Goal: Task Accomplishment & Management: Use online tool/utility

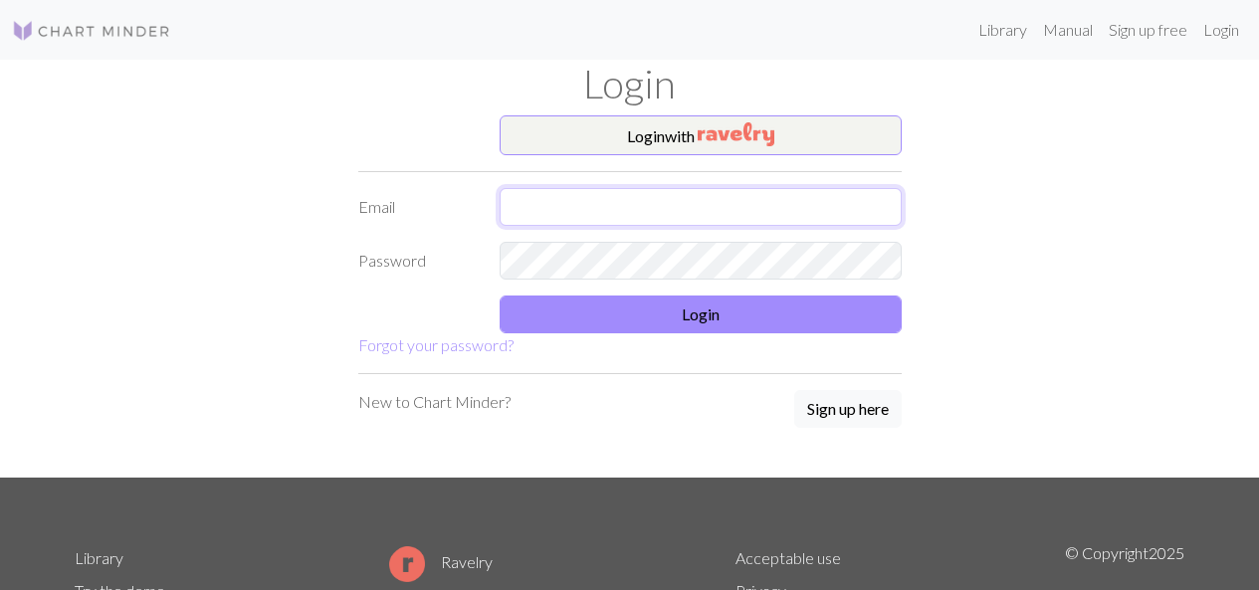
type input "[EMAIL_ADDRESS][DOMAIN_NAME]"
drag, startPoint x: 0, startPoint y: 0, endPoint x: 723, endPoint y: 215, distance: 754.0
click at [723, 214] on input "[EMAIL_ADDRESS][DOMAIN_NAME]" at bounding box center [701, 207] width 402 height 38
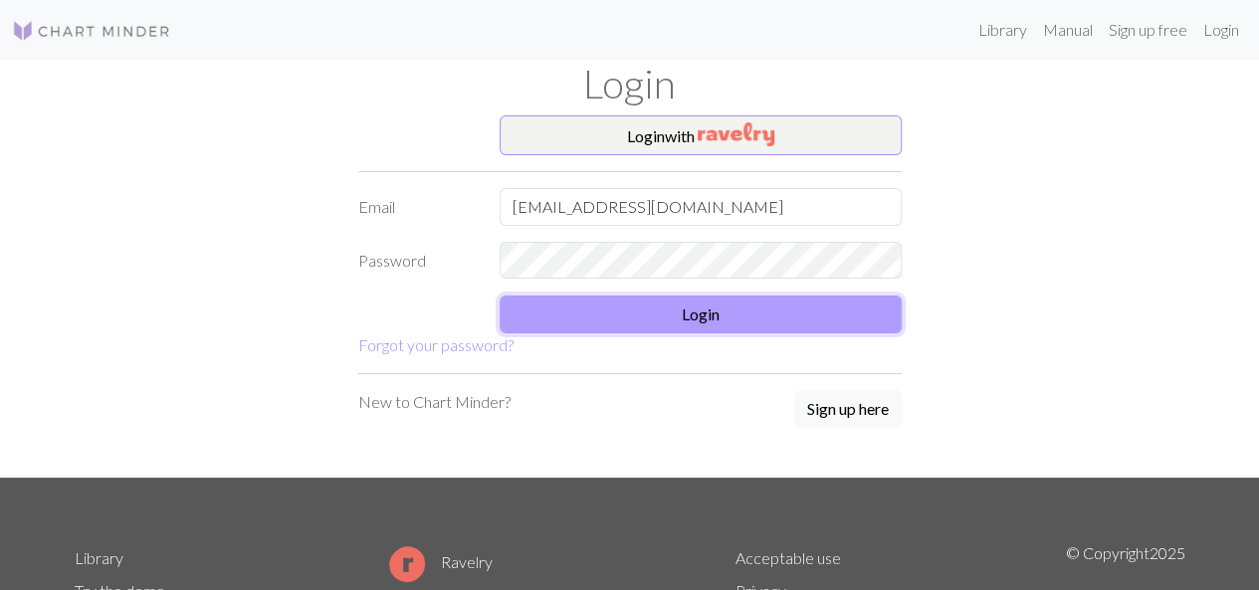
click at [844, 329] on button "Login" at bounding box center [701, 315] width 402 height 38
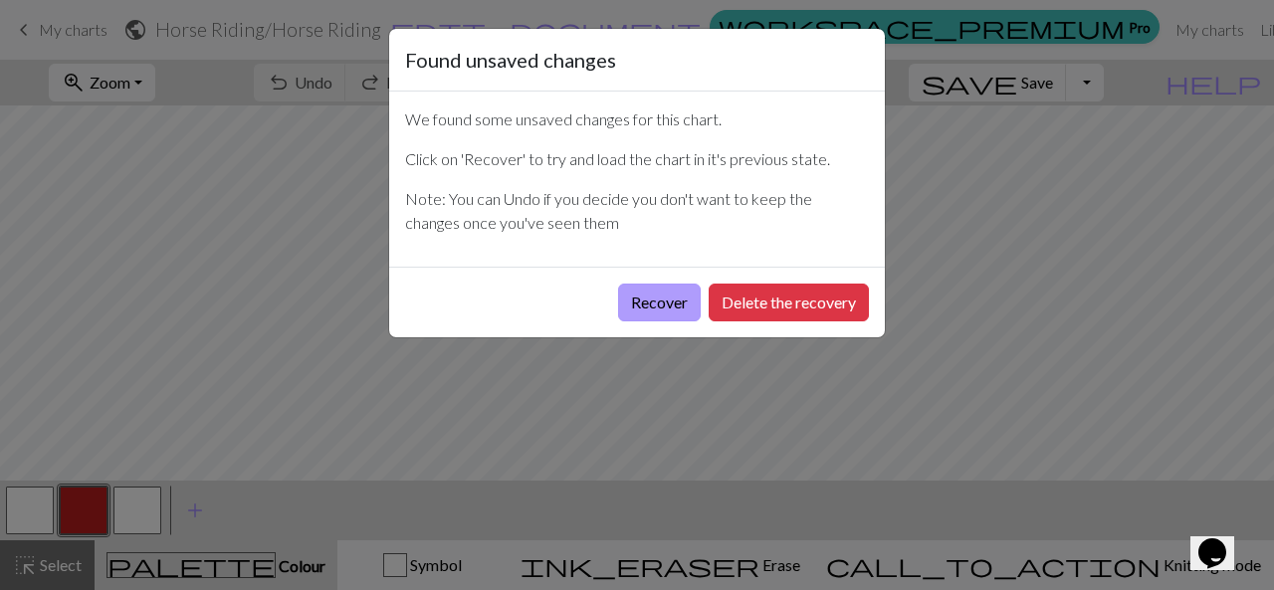
click at [637, 311] on button "Recover" at bounding box center [659, 303] width 83 height 38
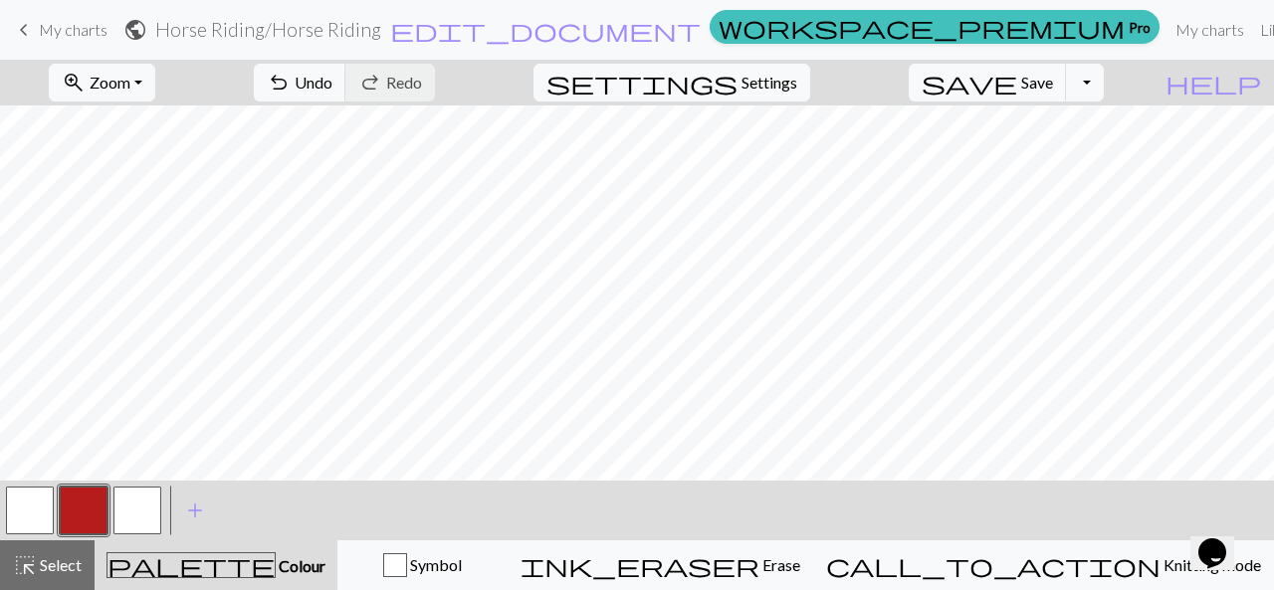
click at [49, 35] on span "My charts" at bounding box center [73, 29] width 69 height 19
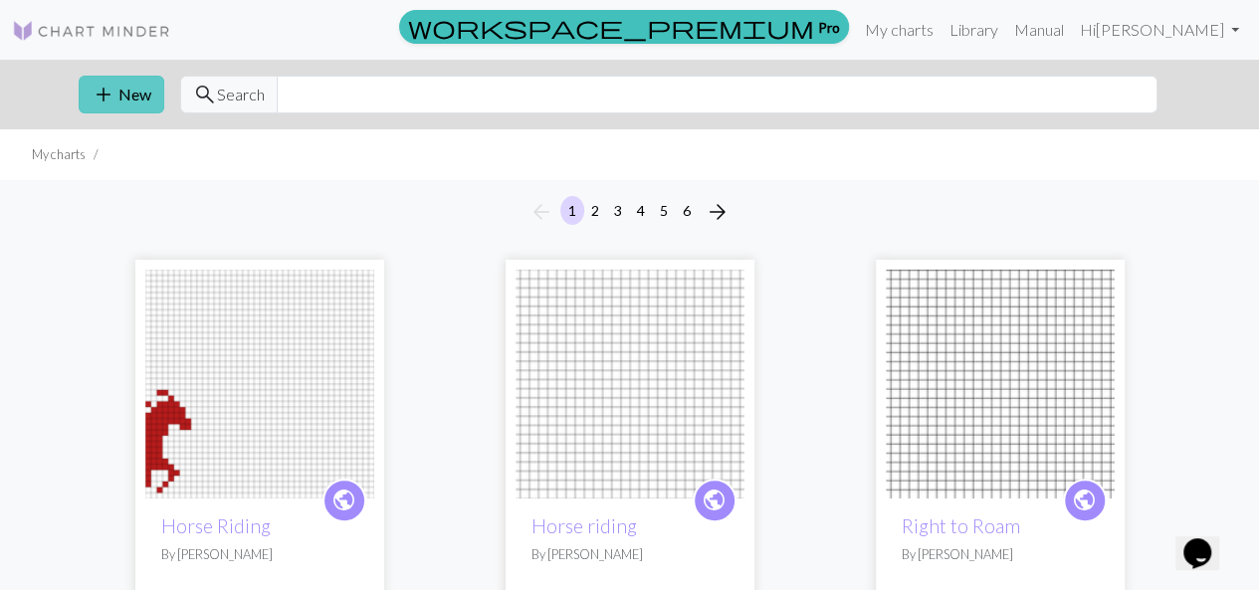
click at [117, 83] on button "add New" at bounding box center [122, 95] width 86 height 38
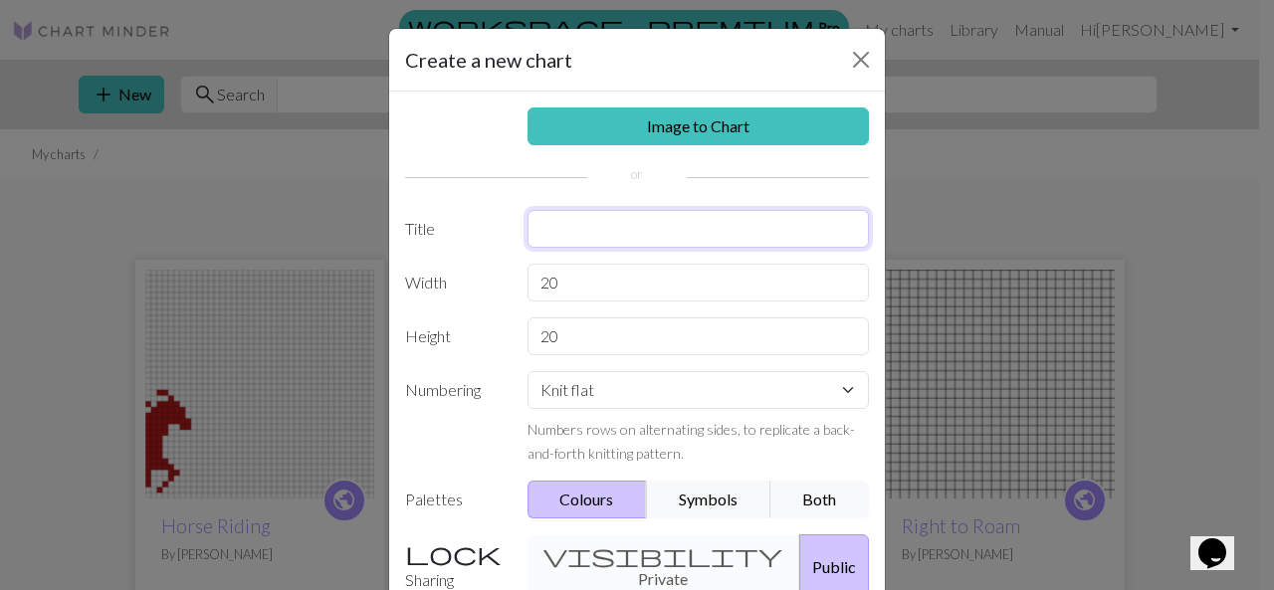
click at [572, 224] on input "text" at bounding box center [699, 229] width 342 height 38
type input "Fish Hat"
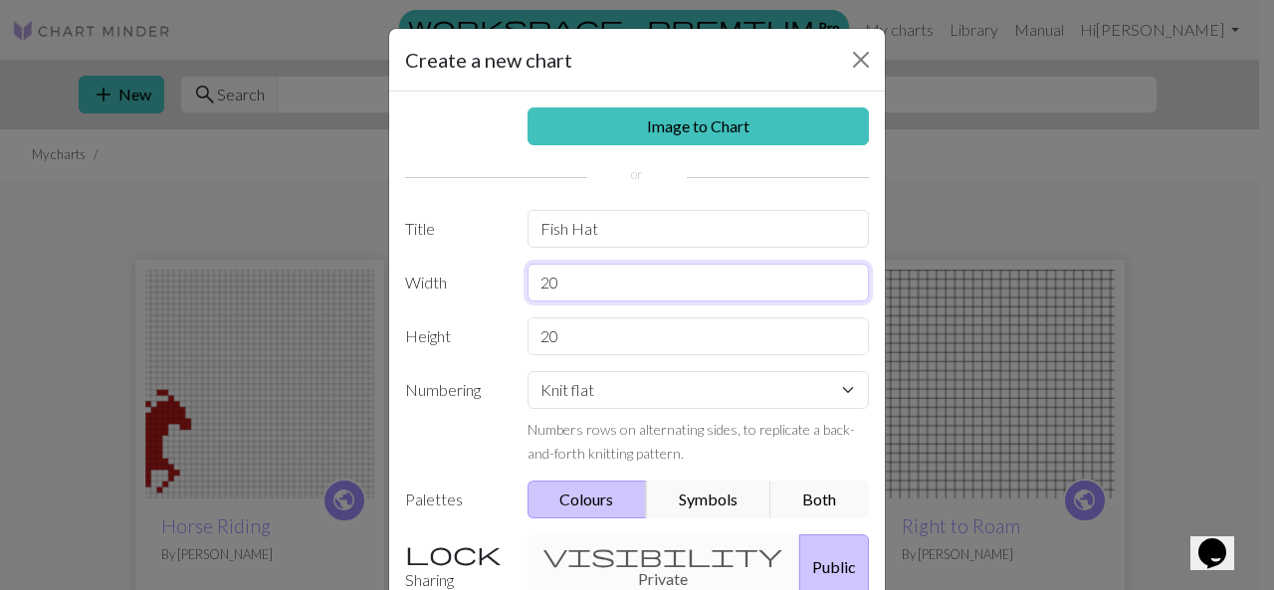
click at [576, 274] on input "20" at bounding box center [699, 283] width 342 height 38
type input "2"
type input "90"
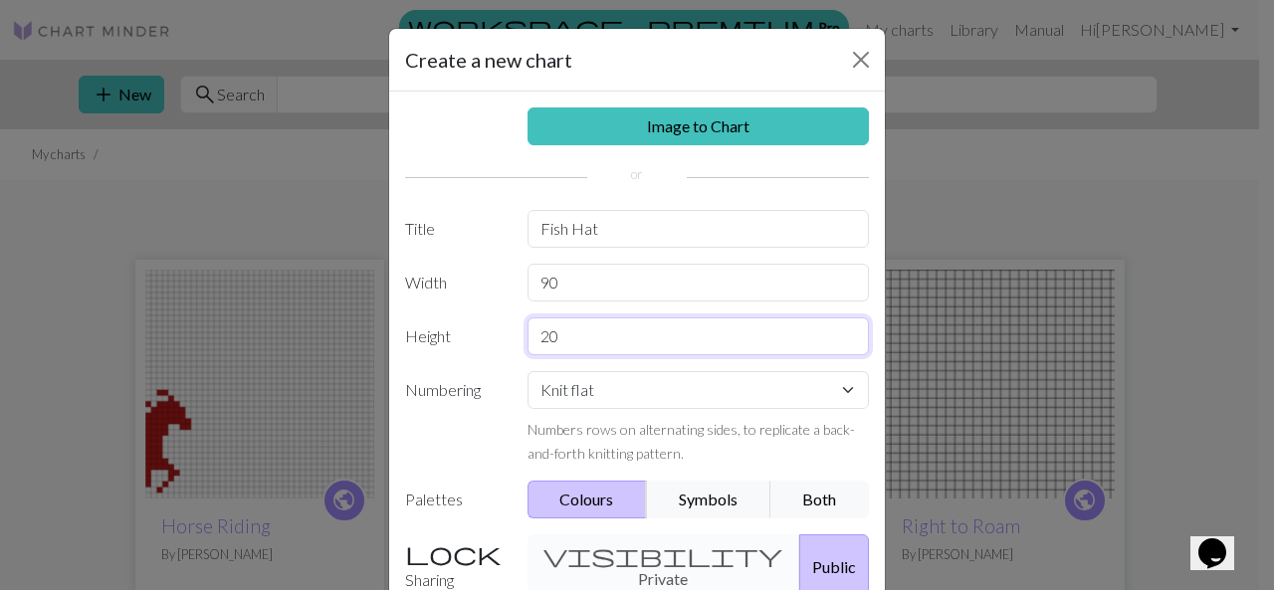
click at [565, 347] on input "20" at bounding box center [699, 337] width 342 height 38
type input "2"
type input "50"
click at [799, 552] on button "Public" at bounding box center [834, 567] width 70 height 65
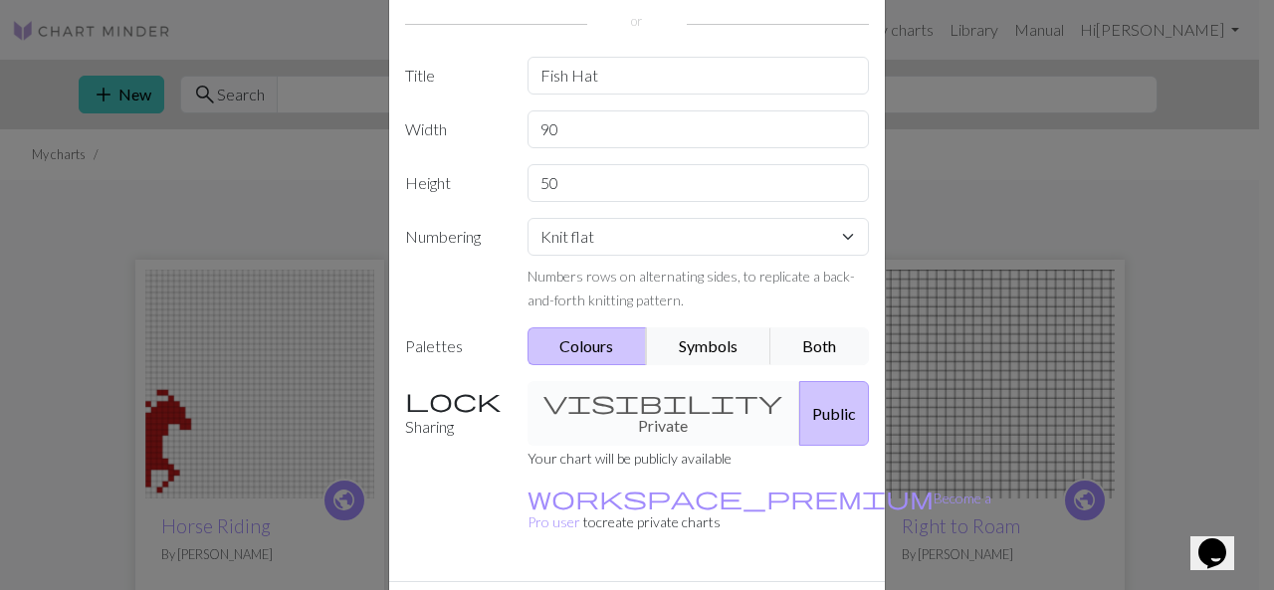
scroll to position [191, 0]
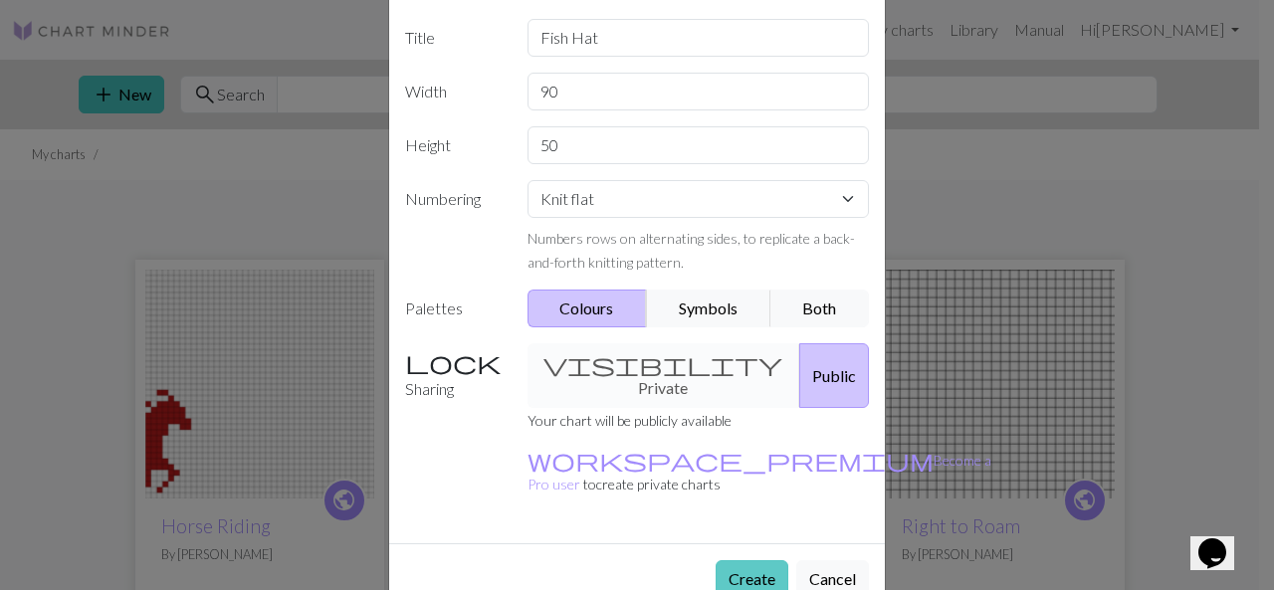
click at [762, 560] on button "Create" at bounding box center [752, 579] width 73 height 38
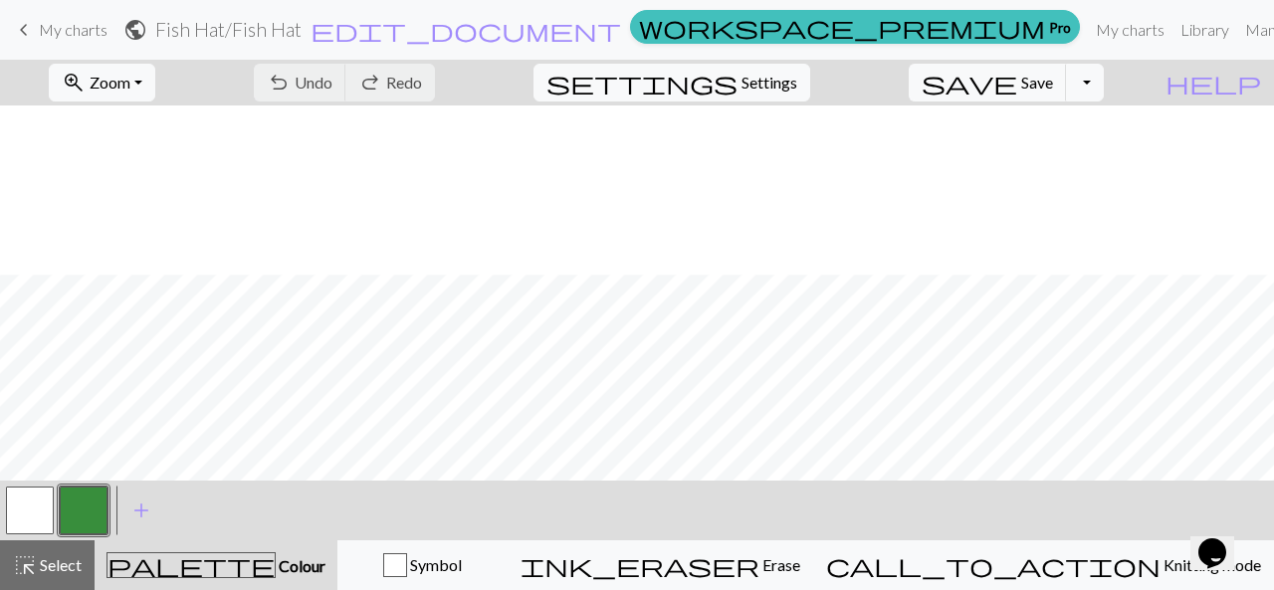
scroll to position [724, 0]
click at [87, 503] on button "button" at bounding box center [84, 511] width 48 height 48
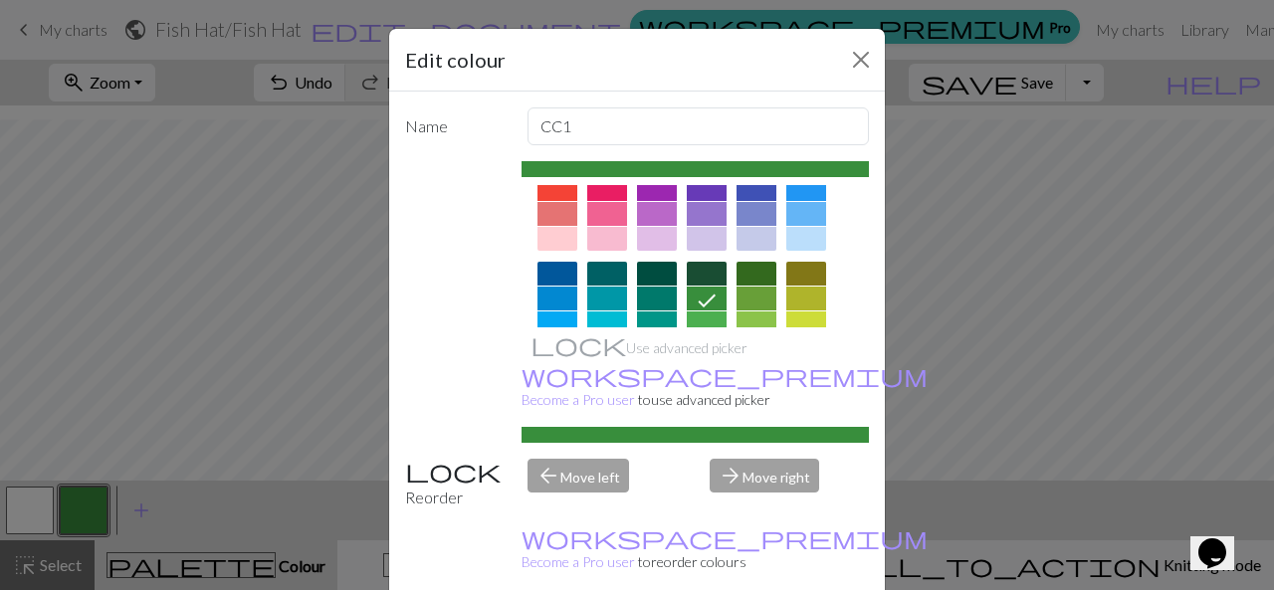
scroll to position [106, 0]
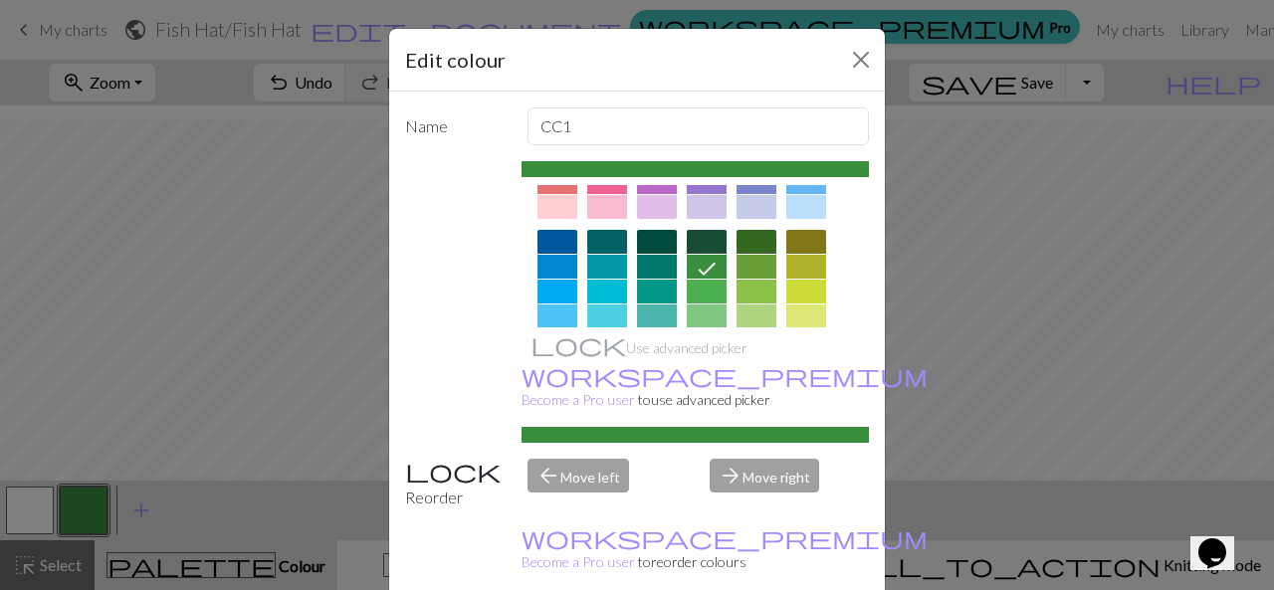
click at [691, 246] on div at bounding box center [707, 242] width 40 height 24
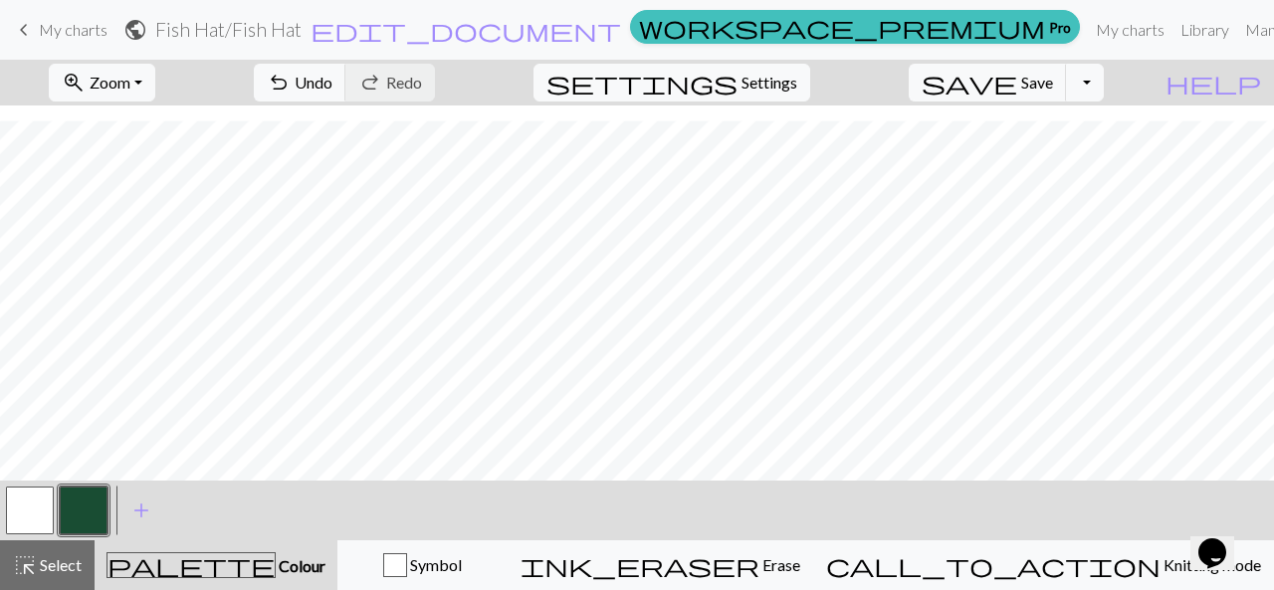
scroll to position [687, 0]
click at [18, 509] on button "button" at bounding box center [30, 511] width 48 height 48
click at [66, 500] on button "button" at bounding box center [84, 511] width 48 height 48
click at [143, 513] on span "add" at bounding box center [141, 511] width 24 height 28
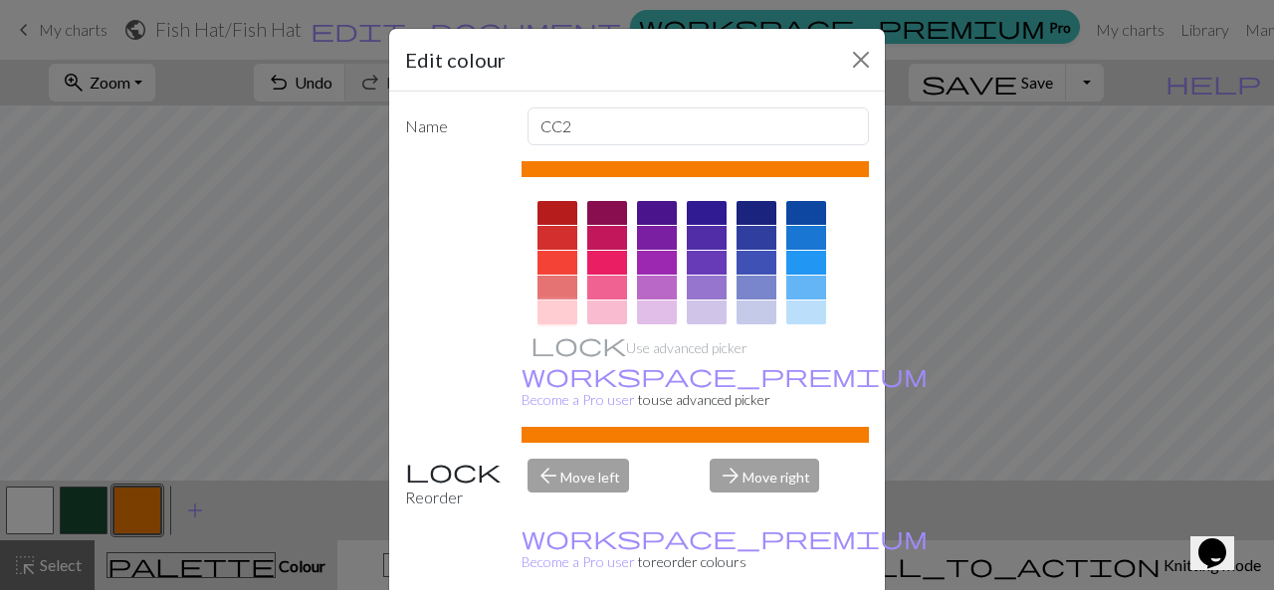
click at [554, 314] on div at bounding box center [558, 313] width 40 height 24
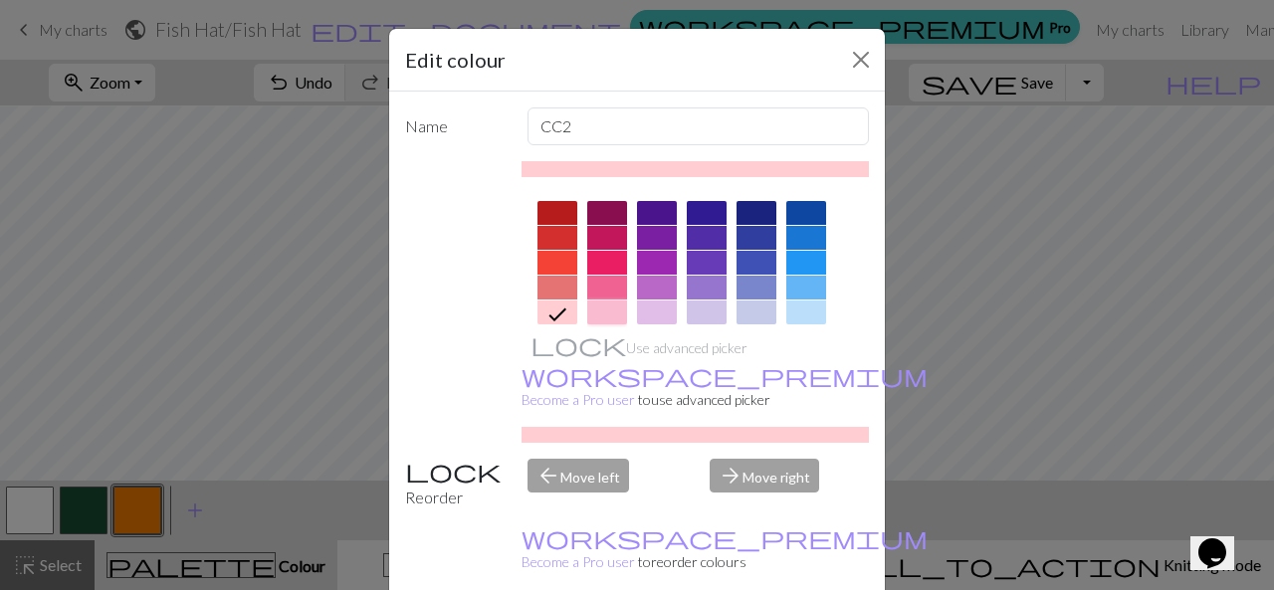
click at [596, 311] on div at bounding box center [607, 313] width 40 height 24
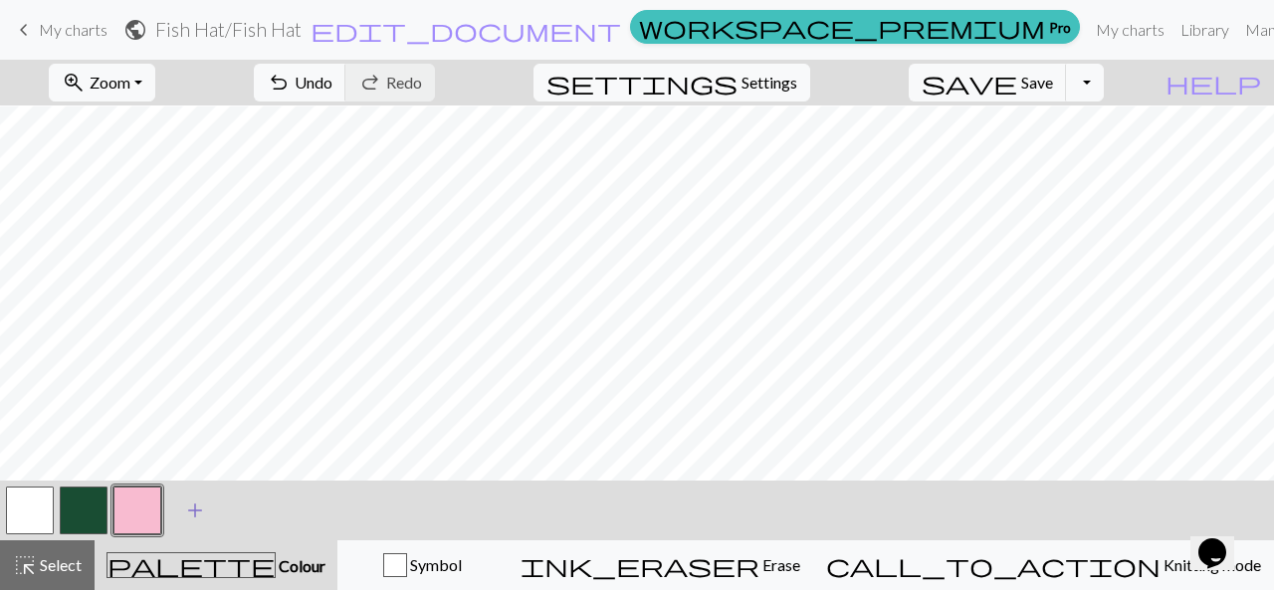
click at [199, 509] on span "add" at bounding box center [195, 511] width 24 height 28
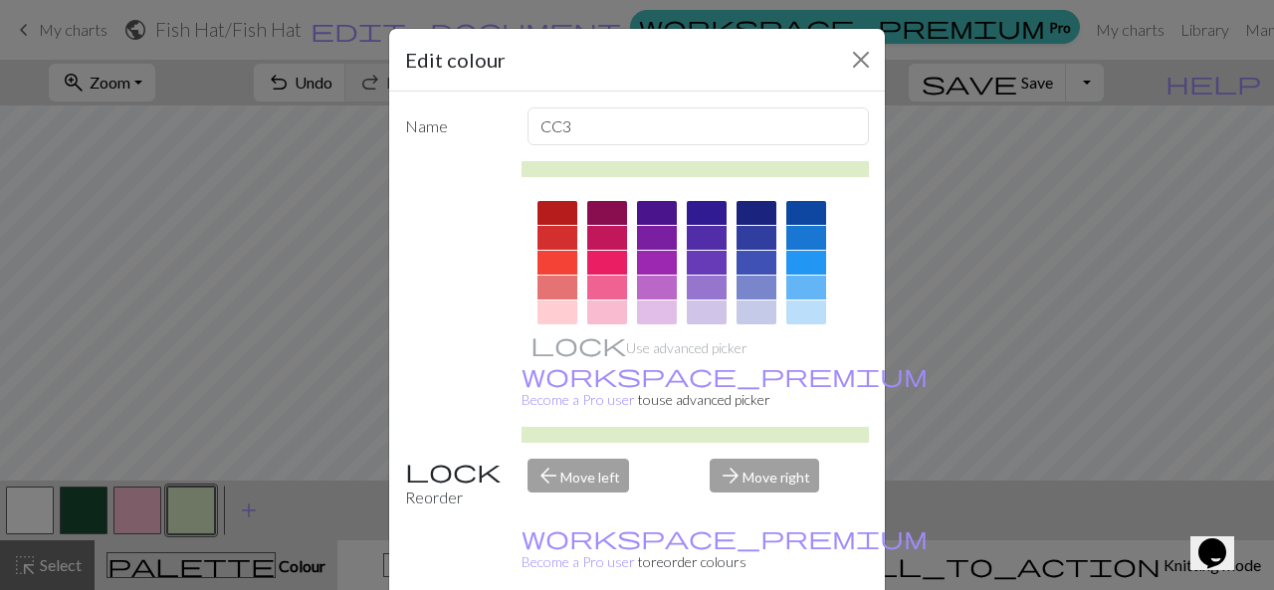
click at [761, 292] on div at bounding box center [757, 288] width 40 height 24
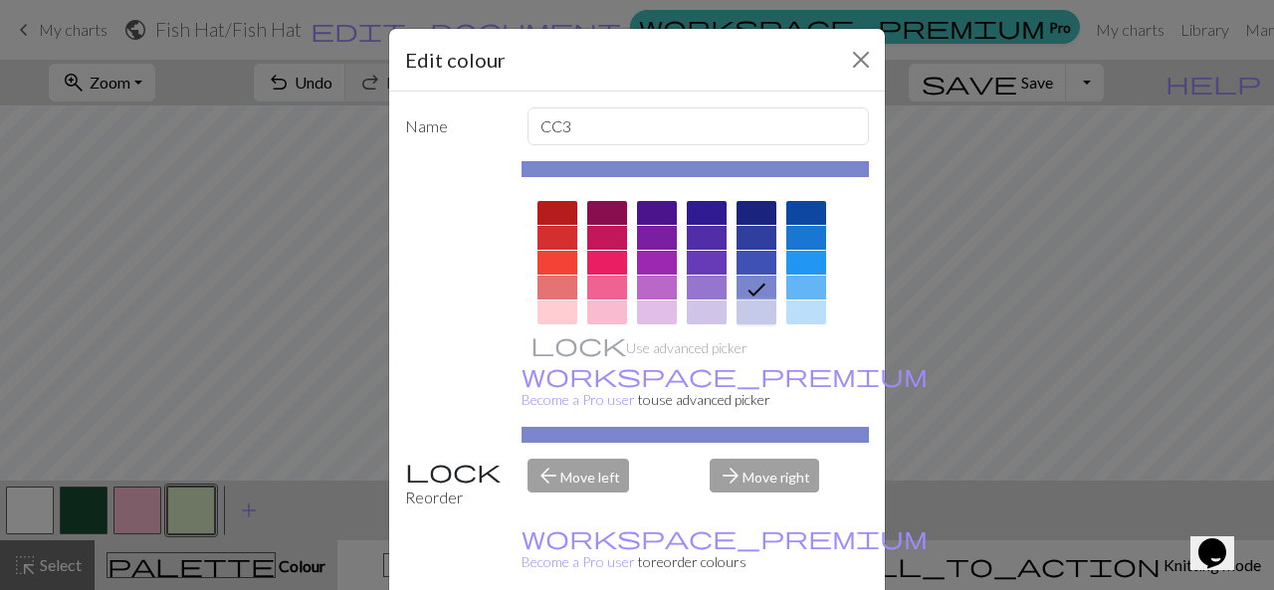
click at [755, 312] on div at bounding box center [757, 313] width 40 height 24
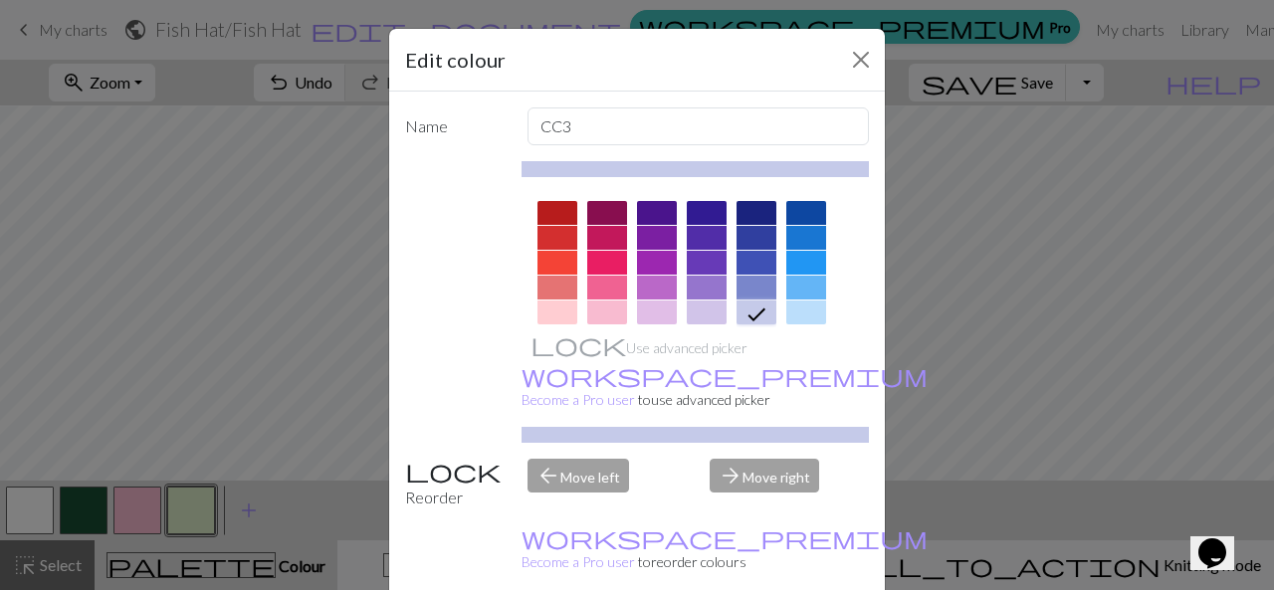
click at [774, 312] on div at bounding box center [696, 464] width 348 height 559
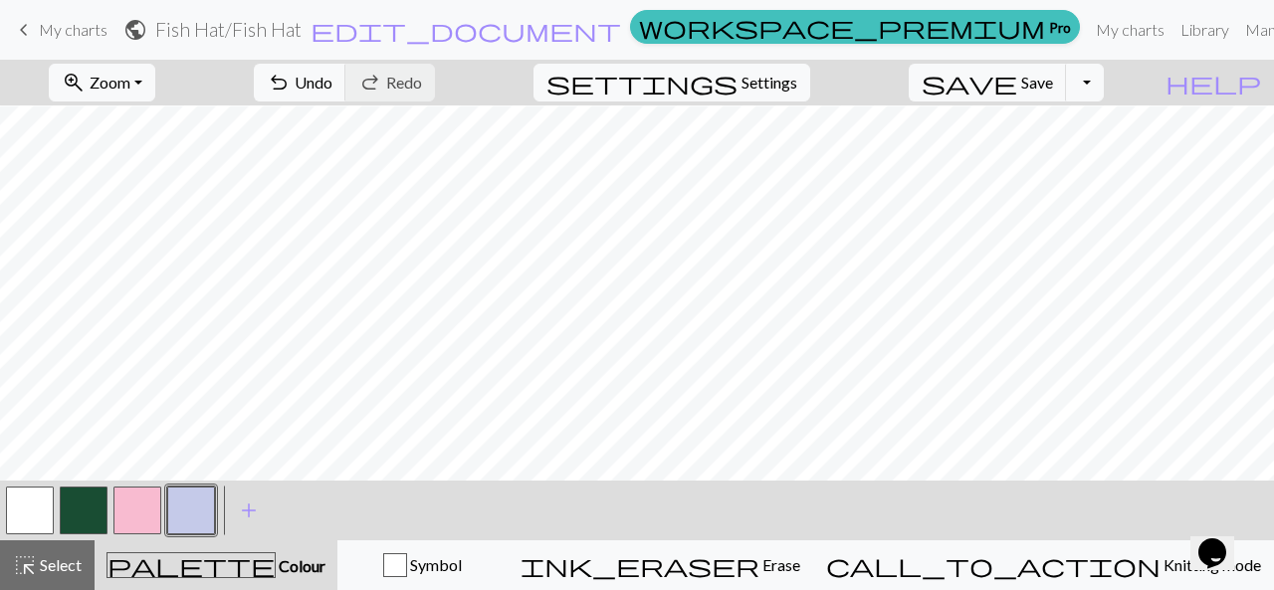
click at [88, 507] on button "button" at bounding box center [84, 511] width 48 height 48
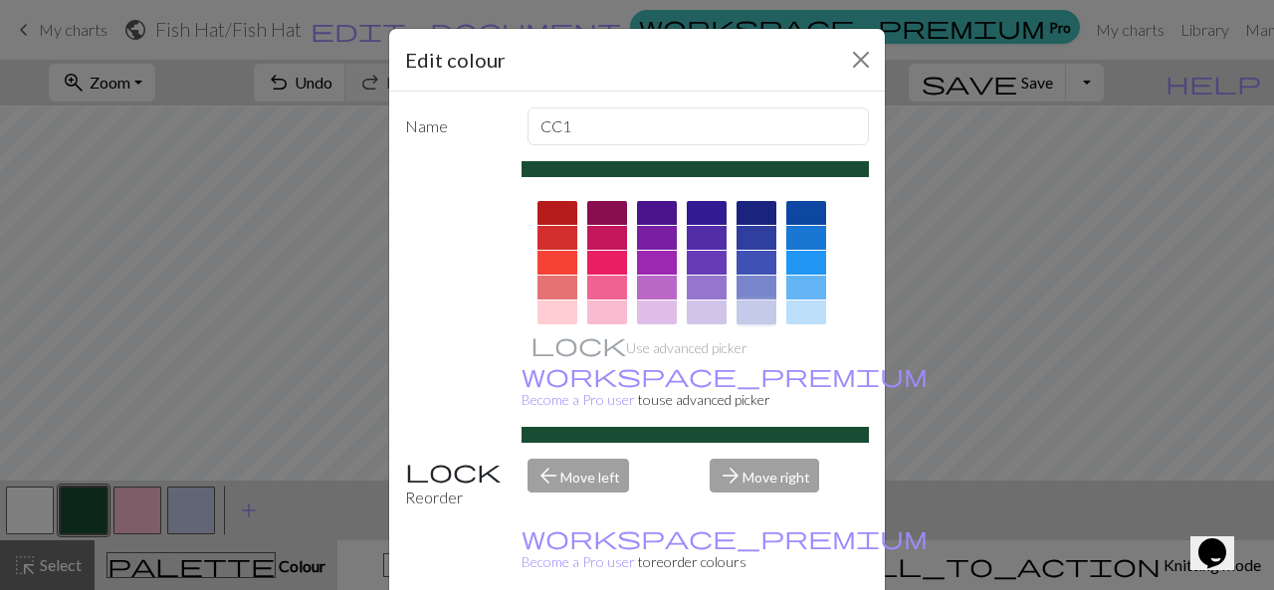
click at [742, 309] on div at bounding box center [757, 313] width 40 height 24
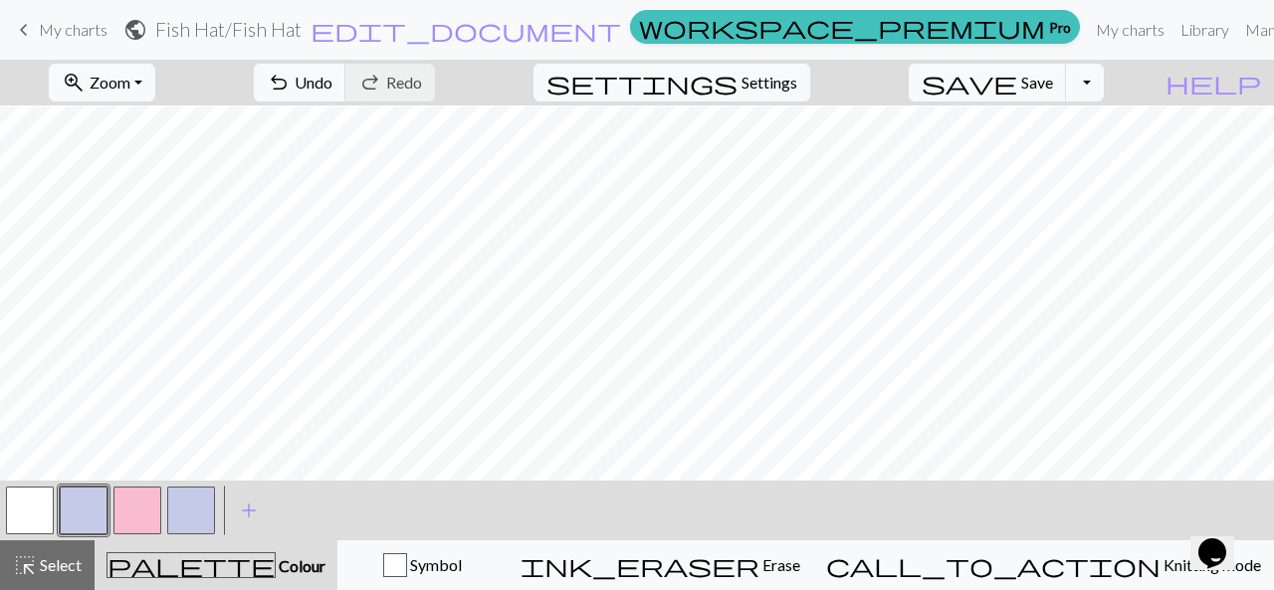
click at [194, 515] on button "button" at bounding box center [191, 511] width 48 height 48
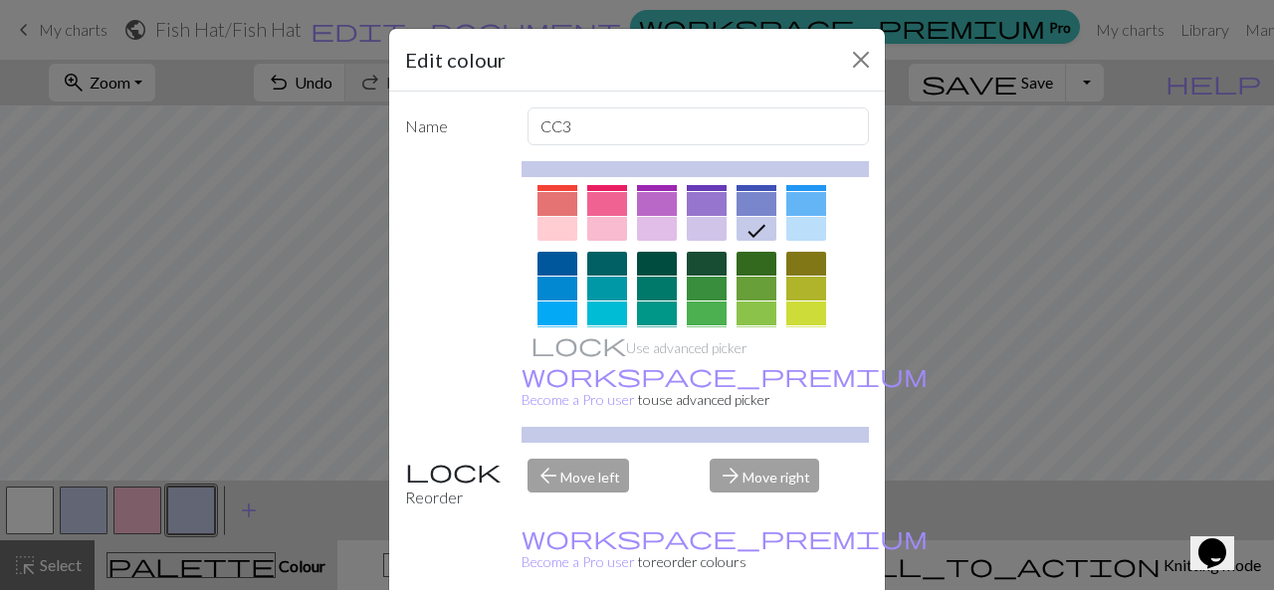
scroll to position [92, 0]
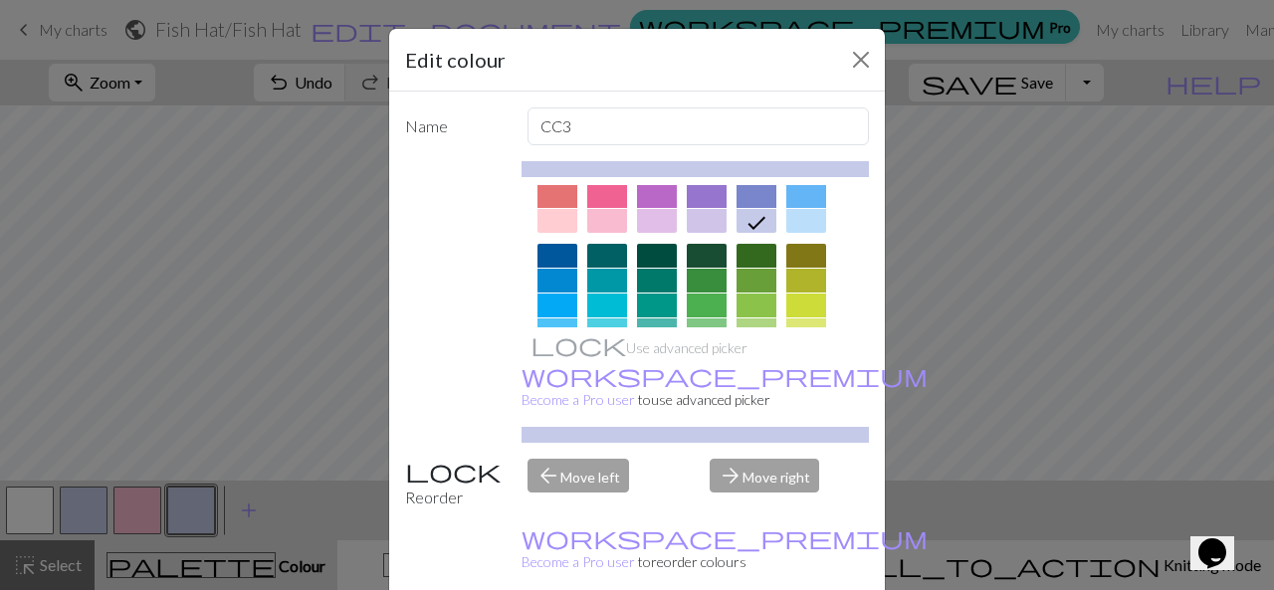
click at [805, 254] on div at bounding box center [806, 256] width 40 height 24
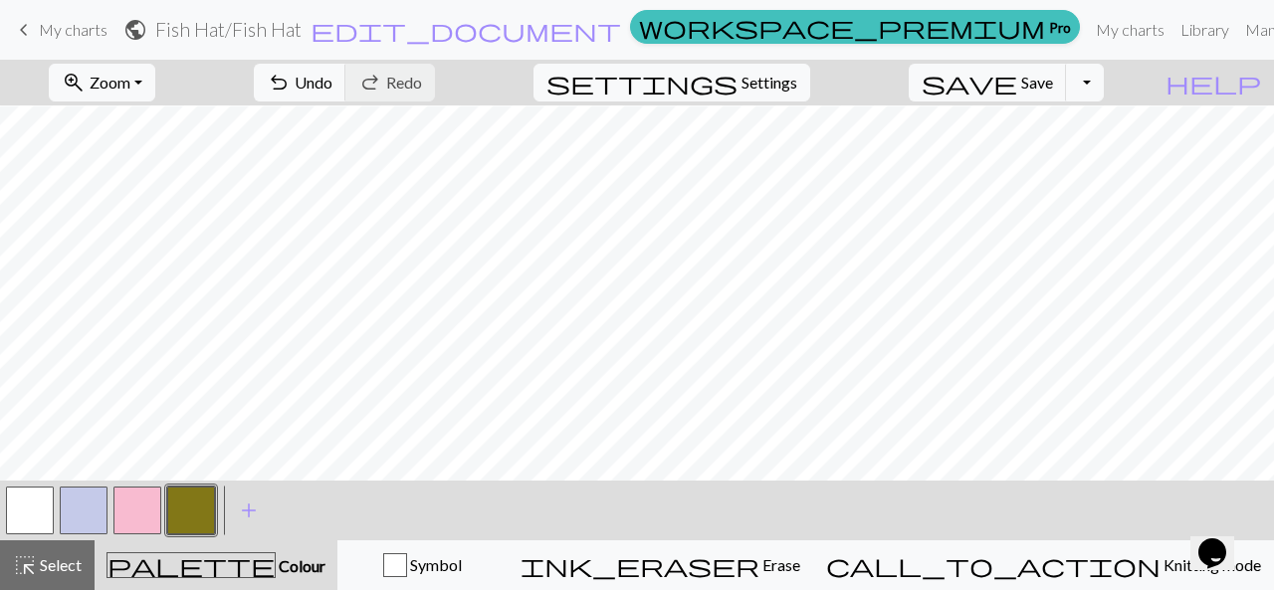
click at [12, 519] on button "button" at bounding box center [30, 511] width 48 height 48
click at [18, 513] on button "button" at bounding box center [30, 511] width 48 height 48
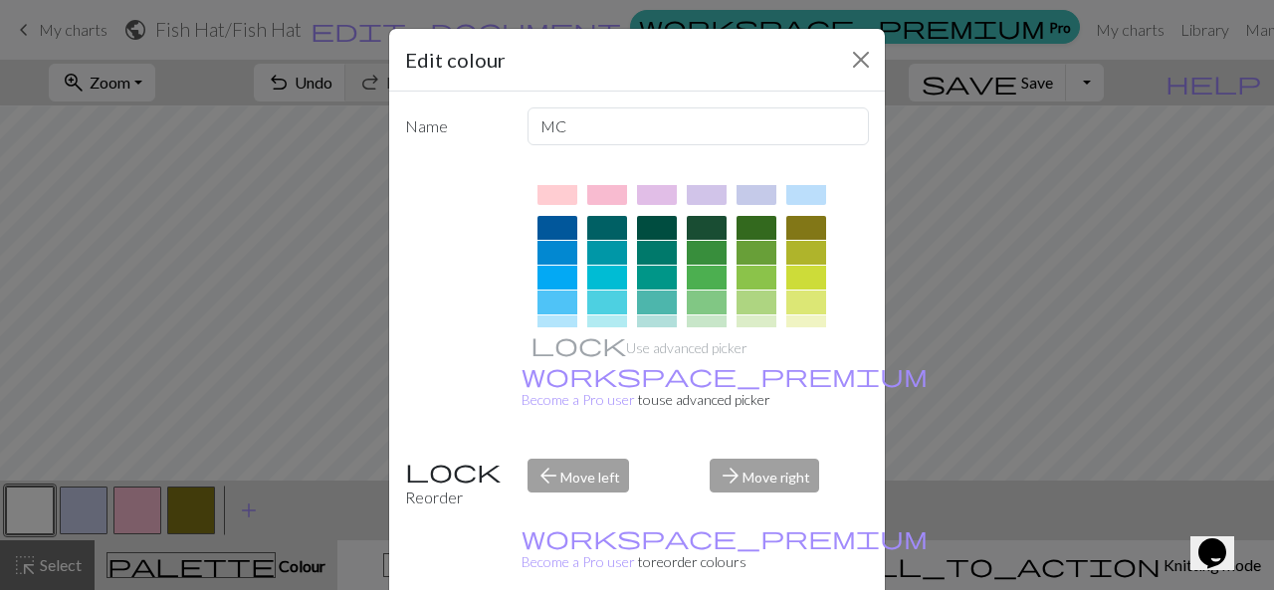
scroll to position [126, 0]
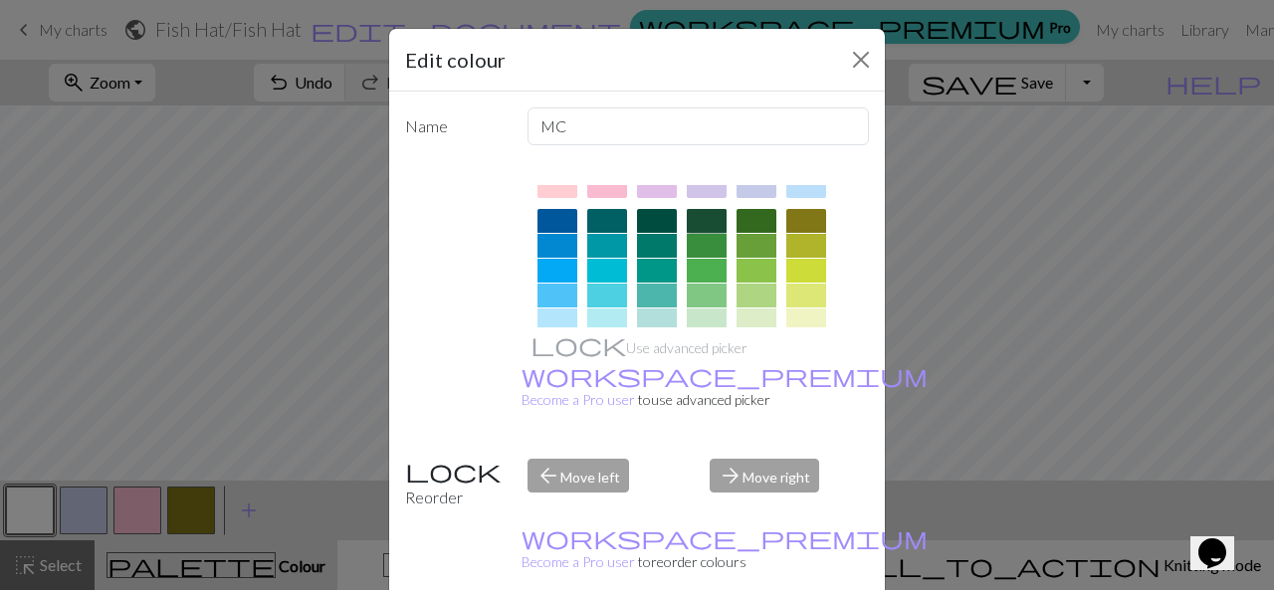
click at [700, 223] on div at bounding box center [707, 221] width 40 height 24
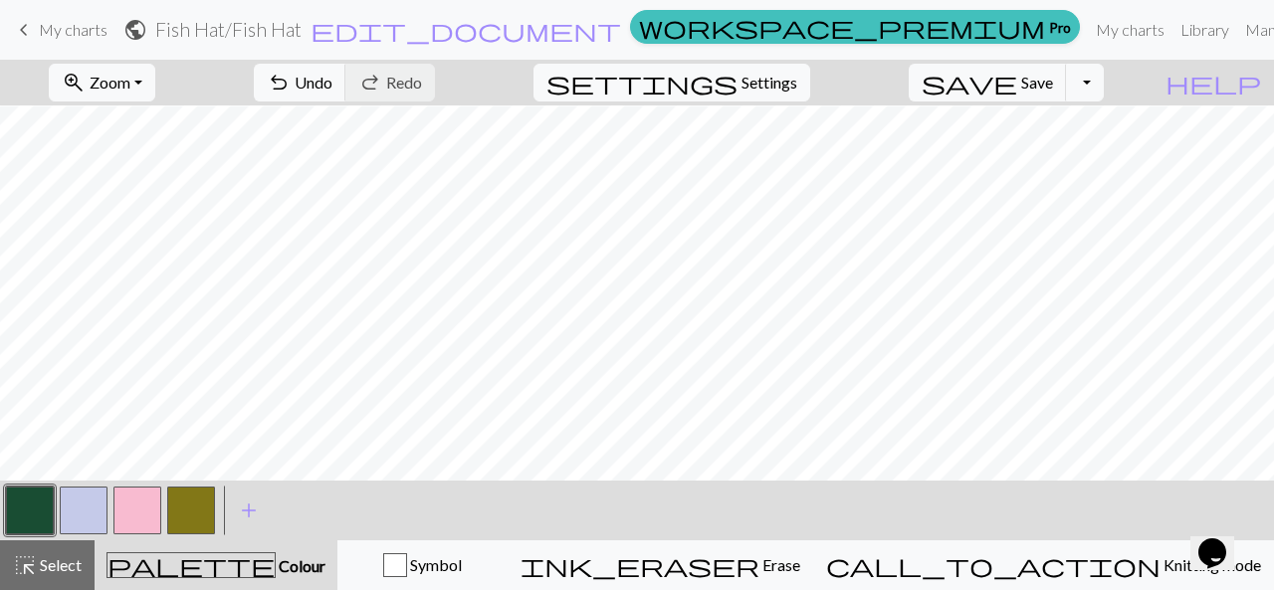
click at [26, 499] on button "button" at bounding box center [30, 511] width 48 height 48
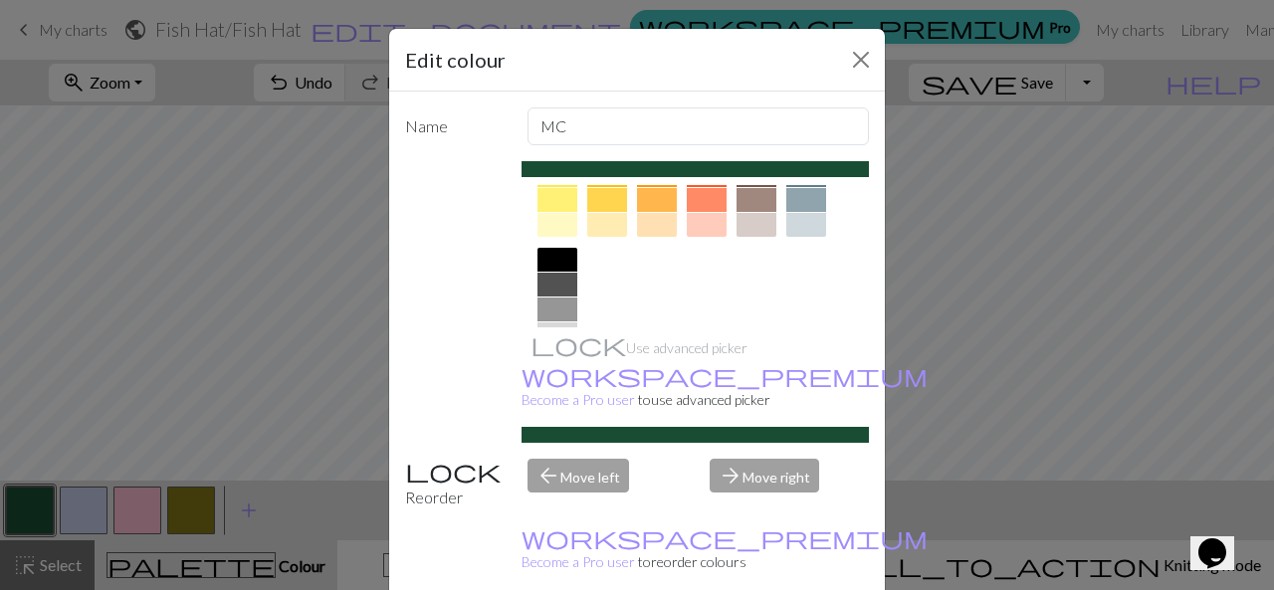
scroll to position [334, 0]
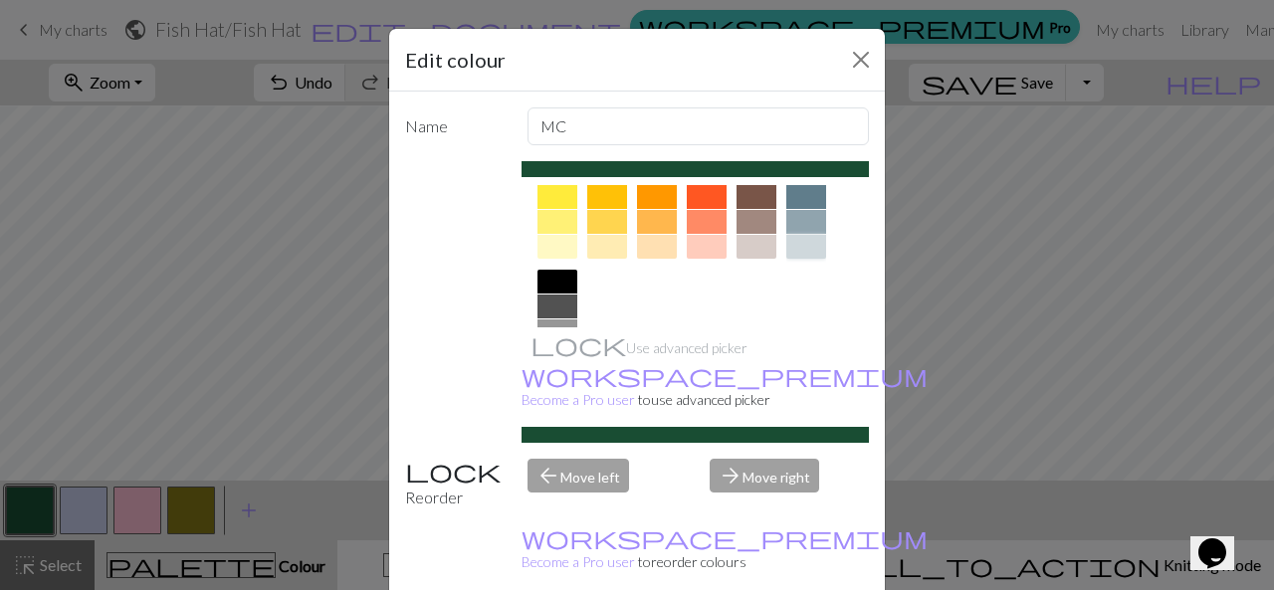
click at [802, 248] on div at bounding box center [806, 247] width 40 height 24
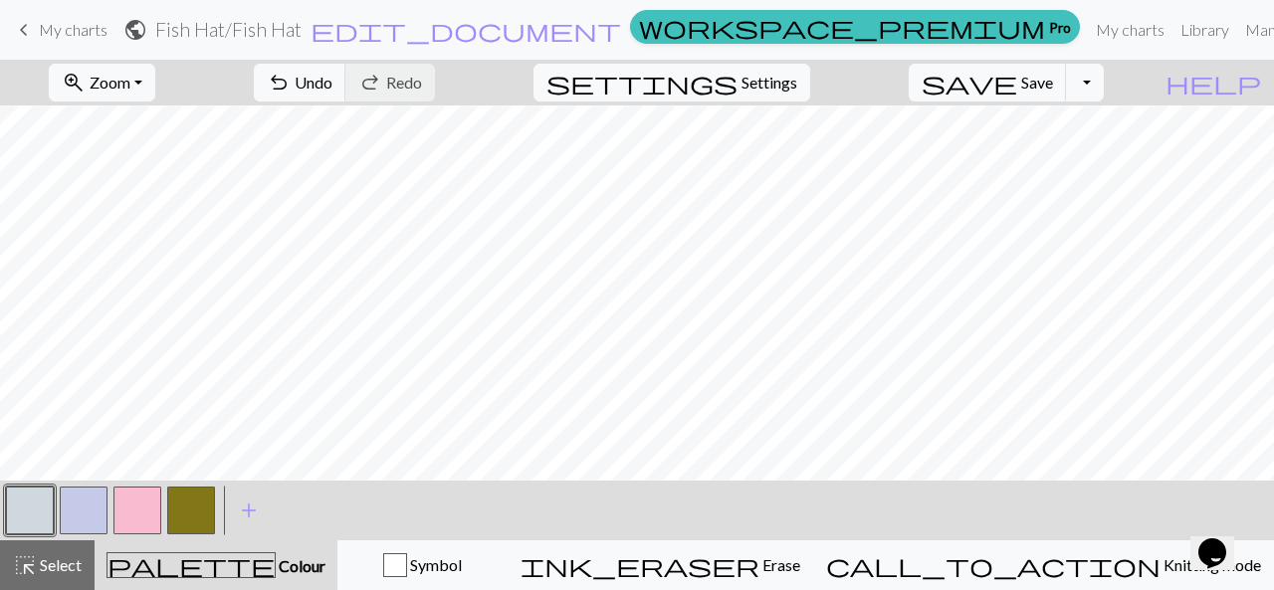
click at [91, 514] on button "button" at bounding box center [84, 511] width 48 height 48
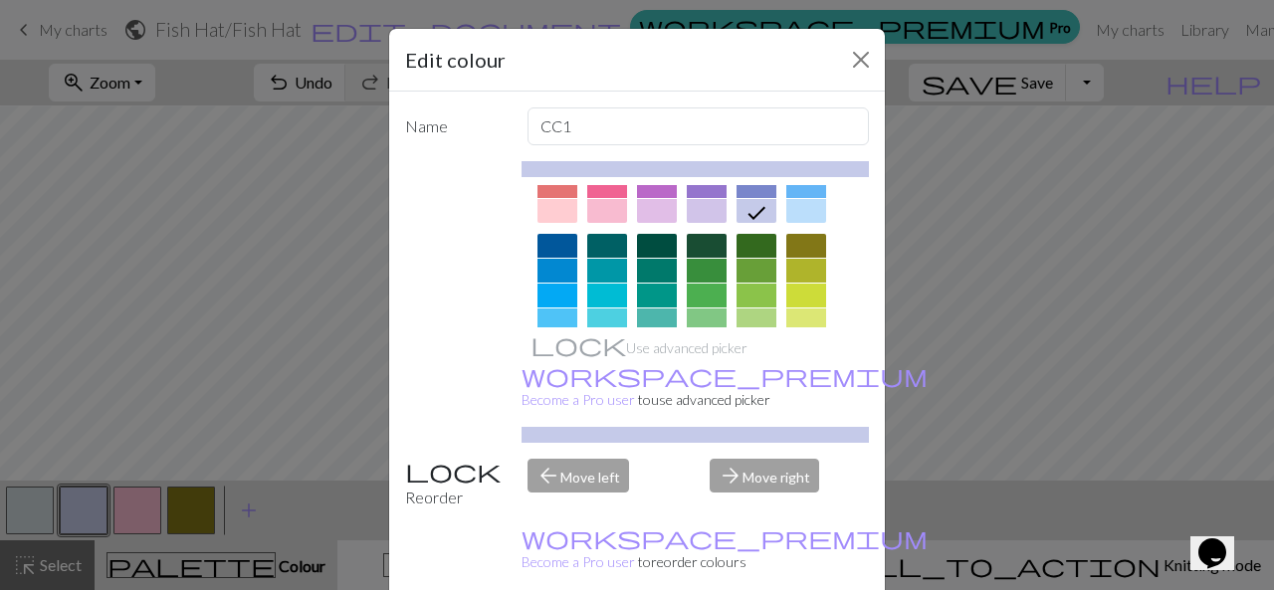
scroll to position [129, 0]
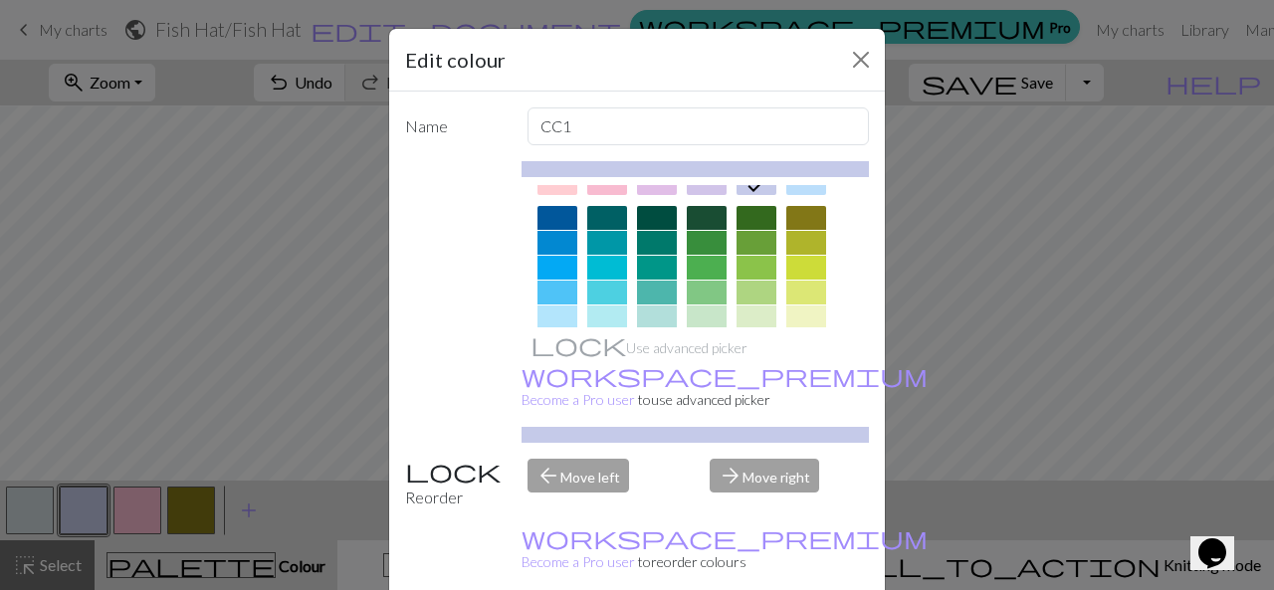
click at [702, 220] on div at bounding box center [707, 218] width 40 height 24
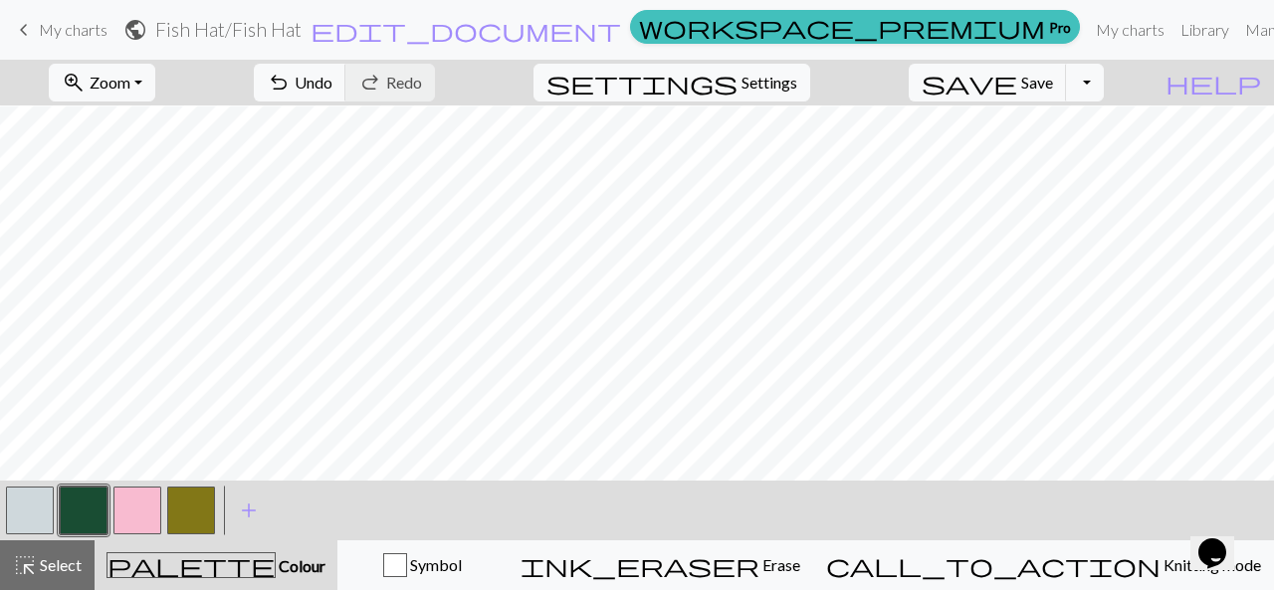
click at [194, 525] on button "button" at bounding box center [191, 511] width 48 height 48
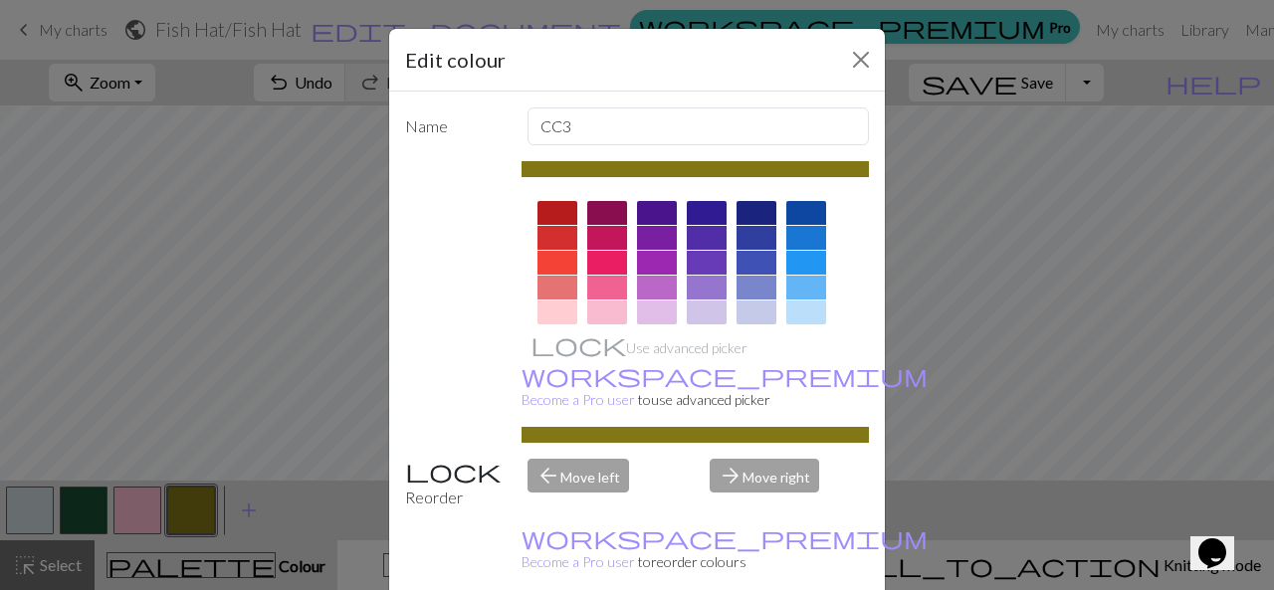
click at [791, 317] on div at bounding box center [806, 313] width 40 height 24
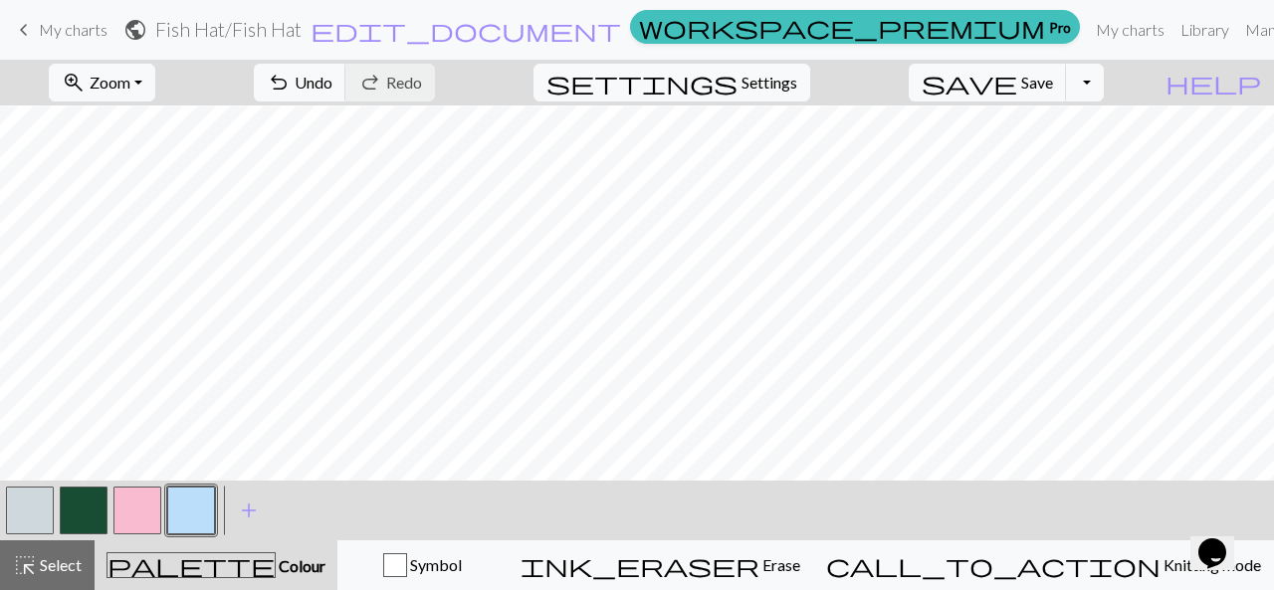
click at [199, 505] on button "button" at bounding box center [191, 511] width 48 height 48
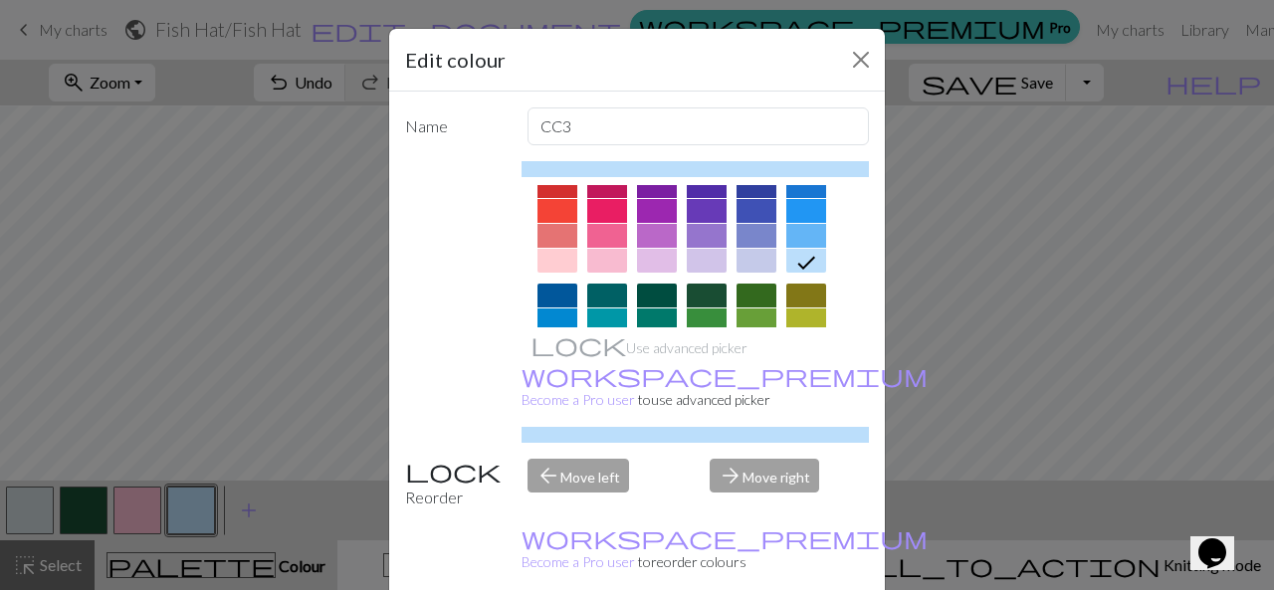
scroll to position [78, 0]
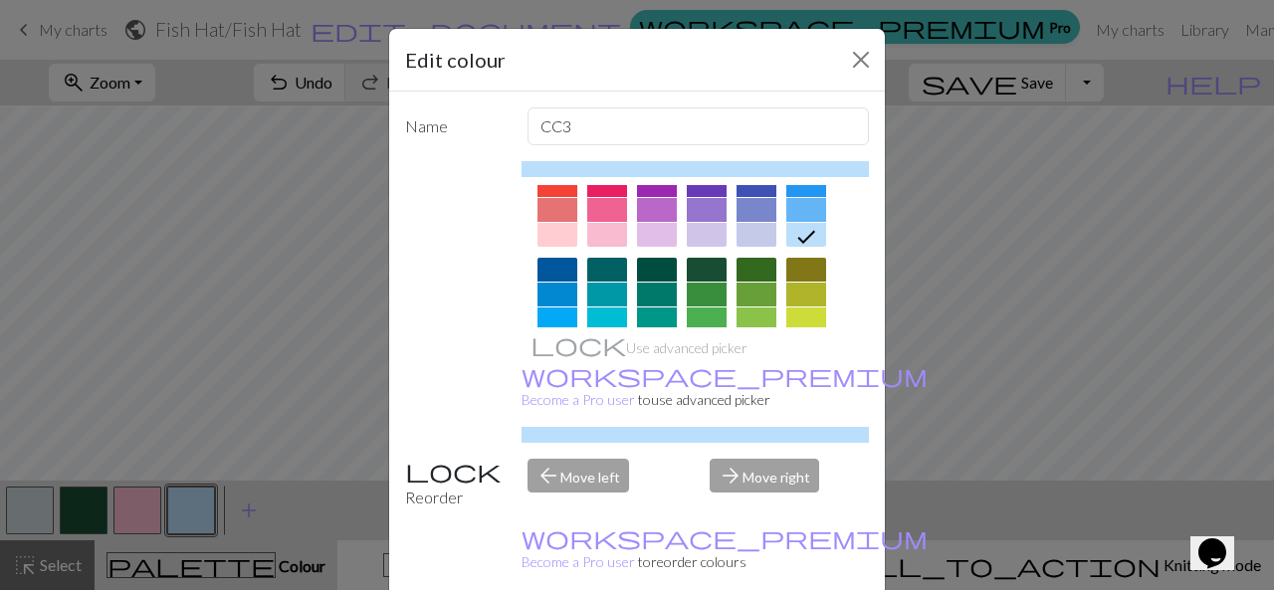
click at [799, 277] on div at bounding box center [806, 270] width 40 height 24
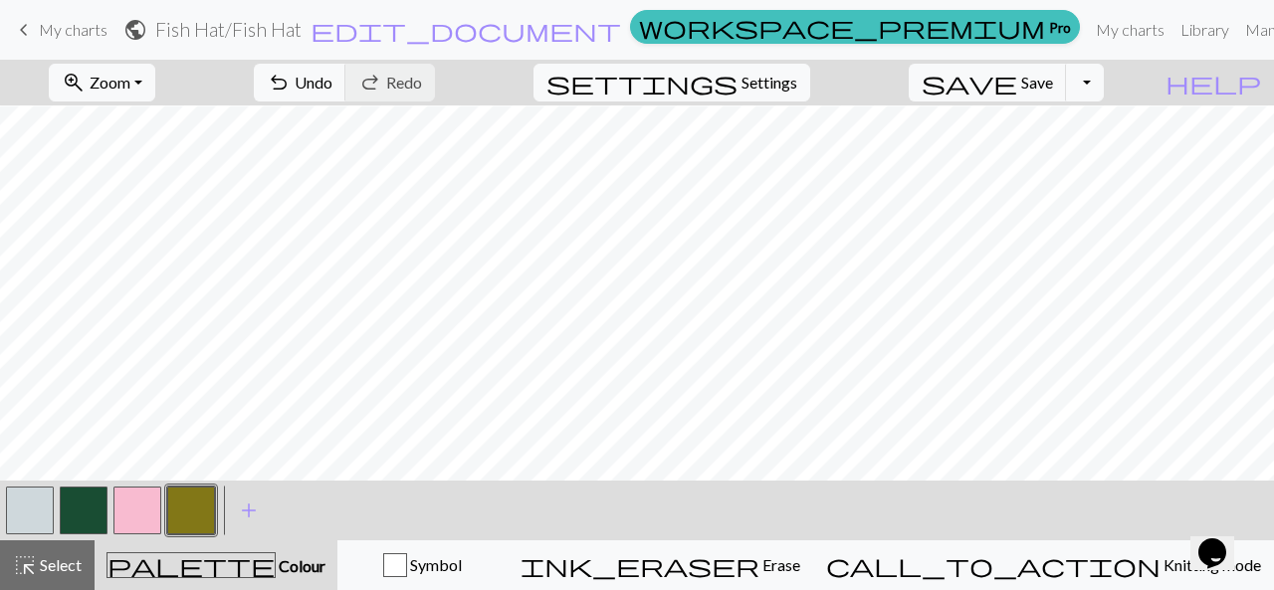
click at [198, 505] on button "button" at bounding box center [191, 511] width 48 height 48
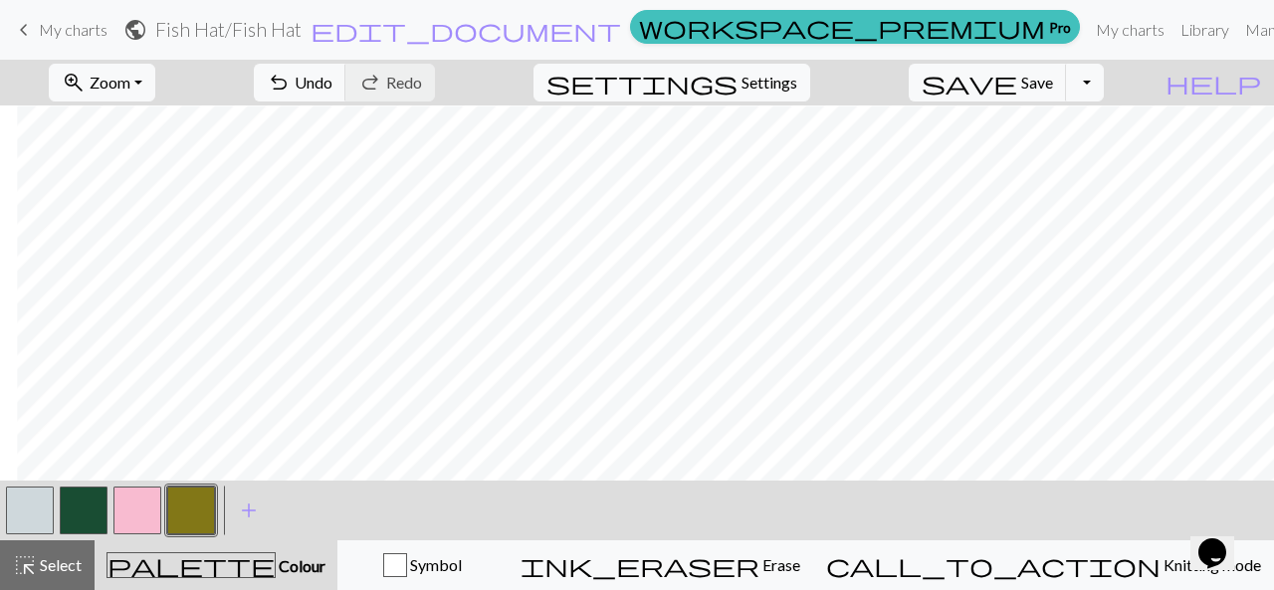
scroll to position [687, 233]
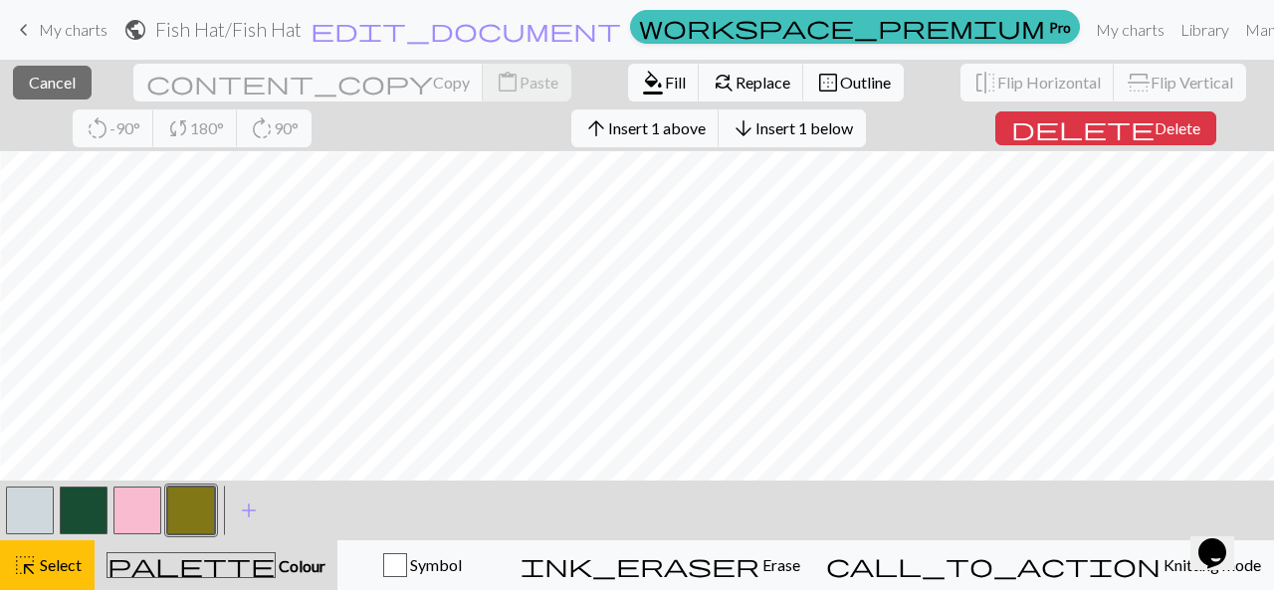
click at [1108, 128] on div "close Cancel content_copy Copy content_paste Paste format_color_fill Fill find_…" at bounding box center [637, 106] width 1274 height 92
click at [47, 570] on span "Select" at bounding box center [59, 564] width 45 height 19
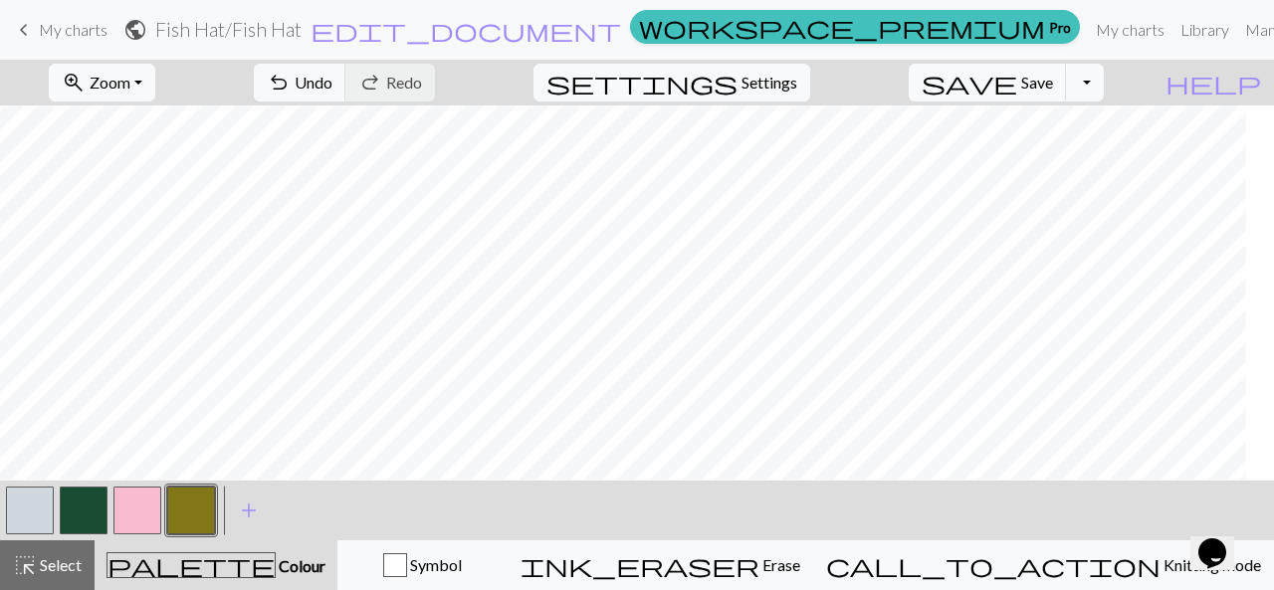
scroll to position [687, 74]
click at [1049, 85] on button "save Save Save" at bounding box center [988, 83] width 158 height 38
click at [33, 511] on button "button" at bounding box center [30, 511] width 48 height 48
click at [200, 503] on button "button" at bounding box center [191, 511] width 48 height 48
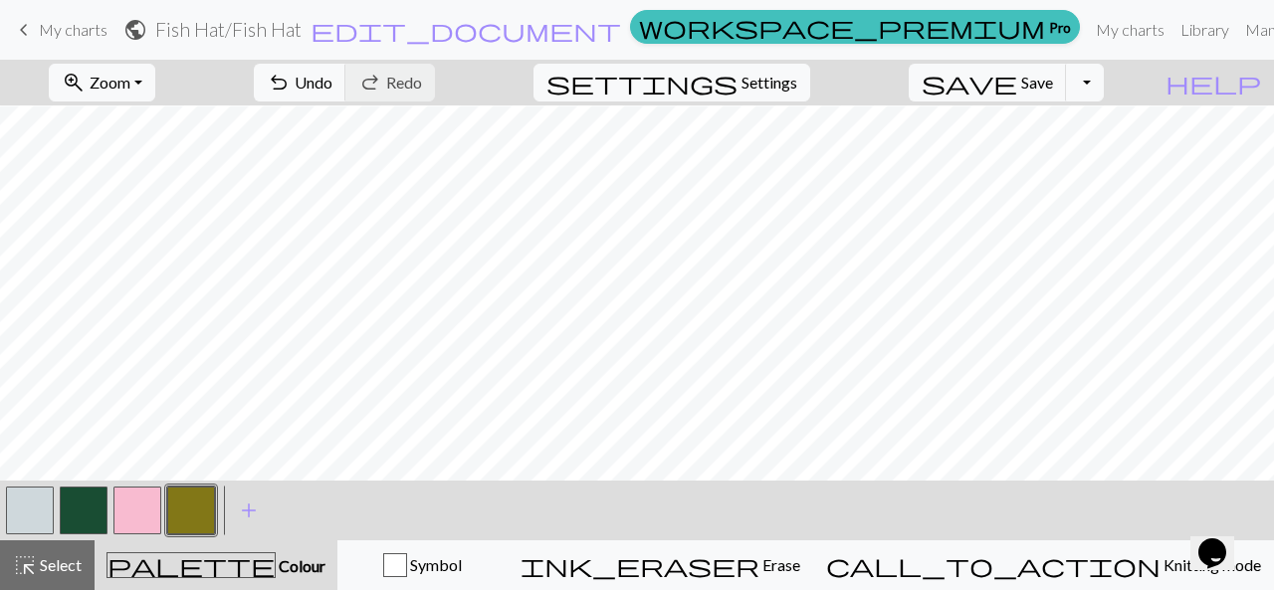
click at [22, 519] on button "button" at bounding box center [30, 511] width 48 height 48
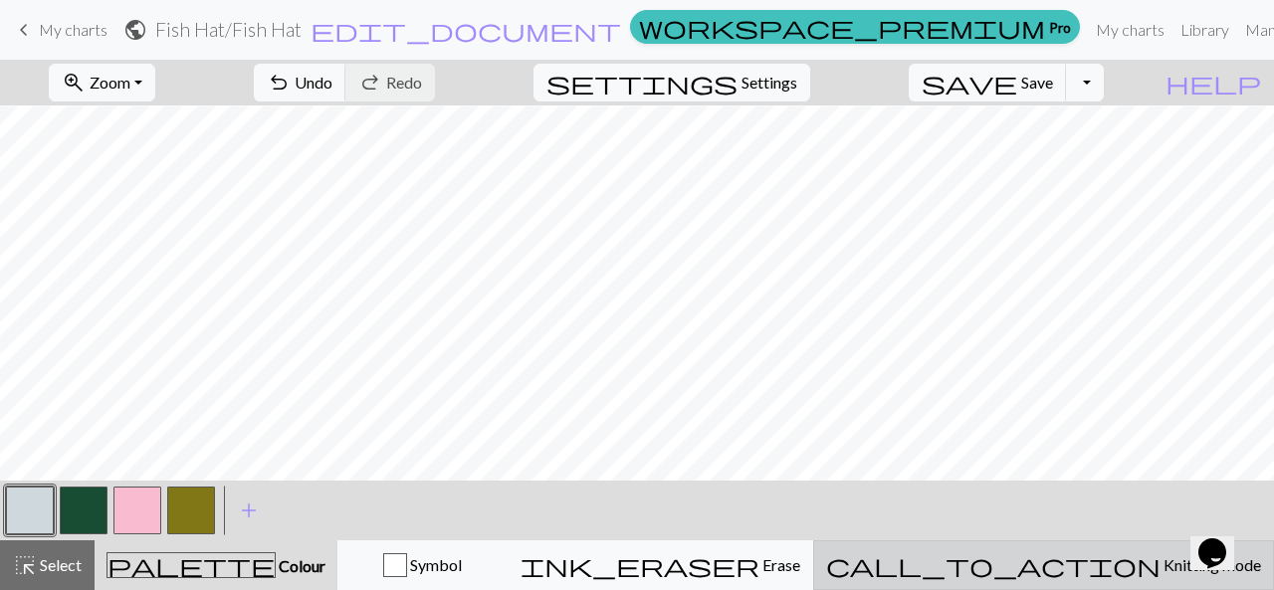
click at [1161, 564] on span "Knitting mode" at bounding box center [1211, 564] width 101 height 19
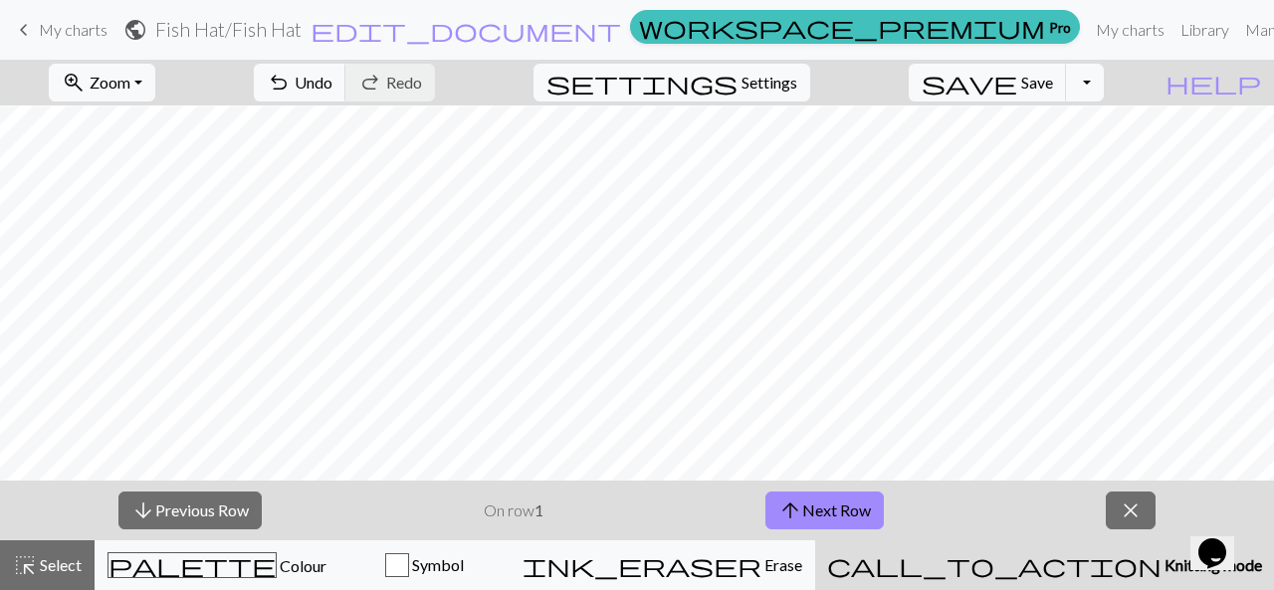
click at [1162, 564] on span "Knitting mode" at bounding box center [1212, 564] width 101 height 19
click at [1162, 560] on span "Knitting mode" at bounding box center [1212, 564] width 101 height 19
click at [844, 519] on button "arrow_upward Next Row" at bounding box center [824, 511] width 118 height 38
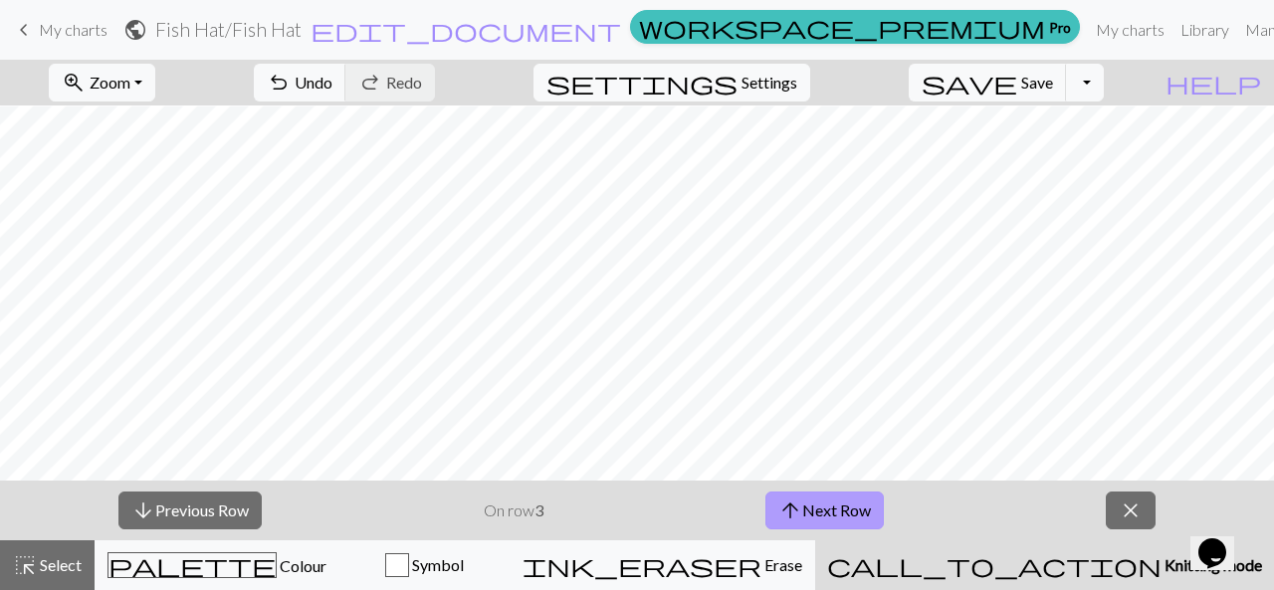
click at [844, 512] on button "arrow_upward Next Row" at bounding box center [824, 511] width 118 height 38
click at [845, 512] on button "arrow_upward Next Row" at bounding box center [824, 511] width 118 height 38
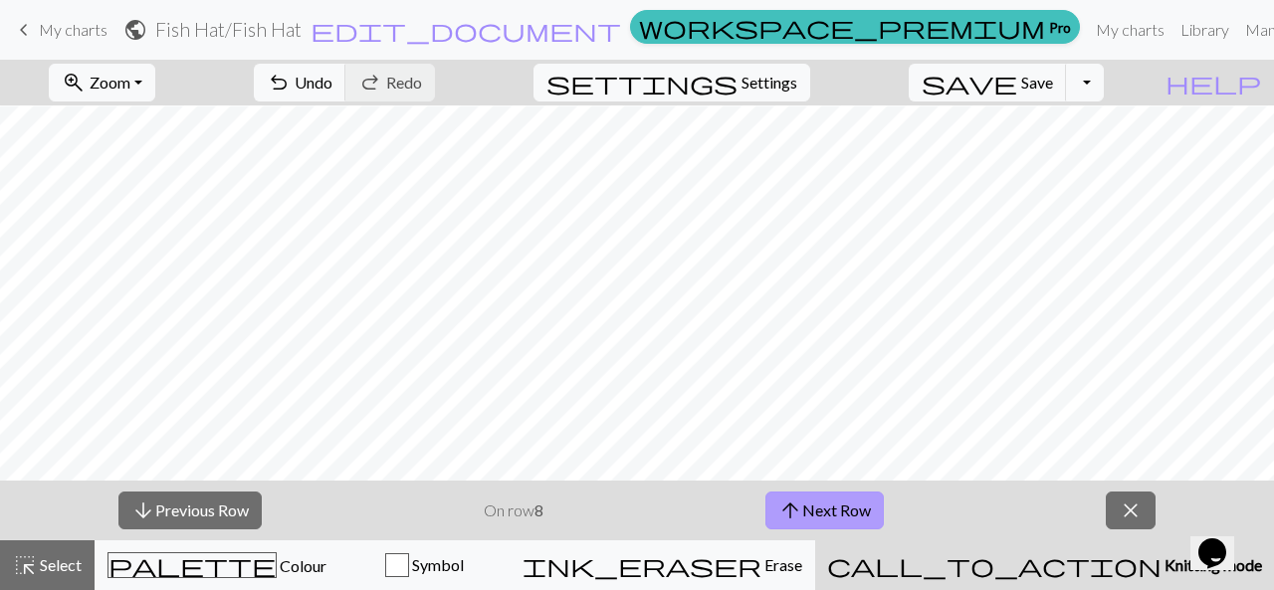
click at [845, 512] on button "arrow_upward Next Row" at bounding box center [824, 511] width 118 height 38
click at [845, 512] on button "arrow_upward Next Row" at bounding box center [827, 511] width 118 height 38
click at [844, 511] on button "arrow_upward Next Row" at bounding box center [827, 511] width 118 height 38
click at [794, 509] on span "arrow_upward" at bounding box center [793, 511] width 24 height 28
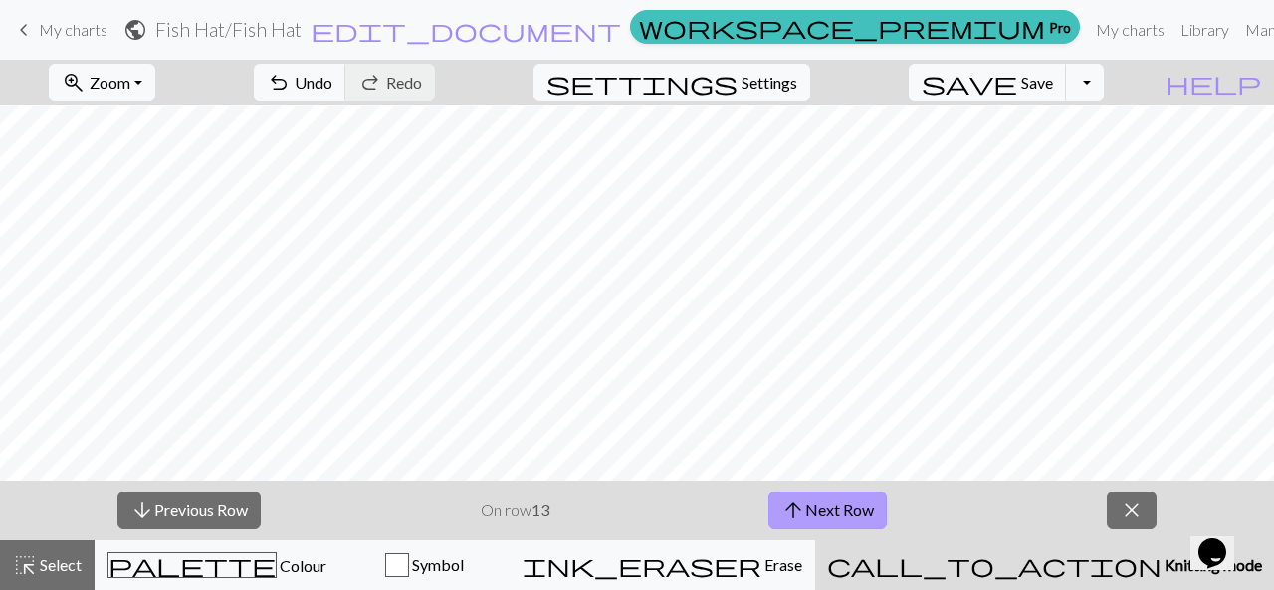
click at [816, 517] on button "arrow_upward Next Row" at bounding box center [827, 511] width 118 height 38
click at [840, 519] on button "arrow_upward Next Row" at bounding box center [827, 511] width 118 height 38
click at [0, 518] on div "arrow_downward Previous Row On row 15 arrow_upward Next Row close" at bounding box center [637, 511] width 1274 height 60
